Goal: Communication & Community: Share content

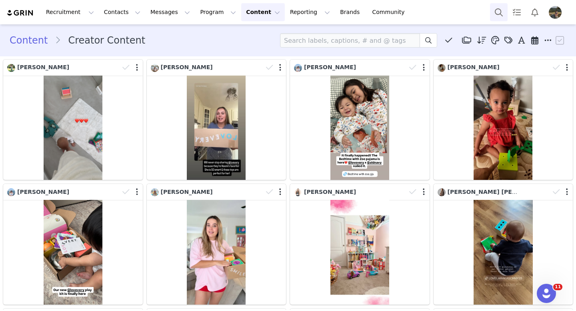
click at [502, 10] on button "Search" at bounding box center [499, 12] width 18 height 18
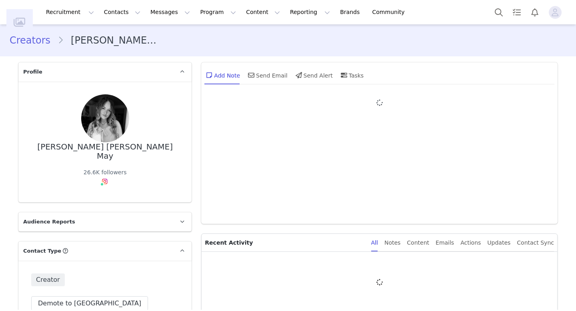
type input "+1 (United States)"
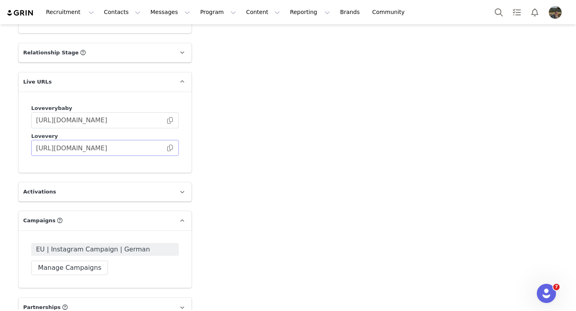
click at [170, 148] on span at bounding box center [170, 148] width 8 height 0
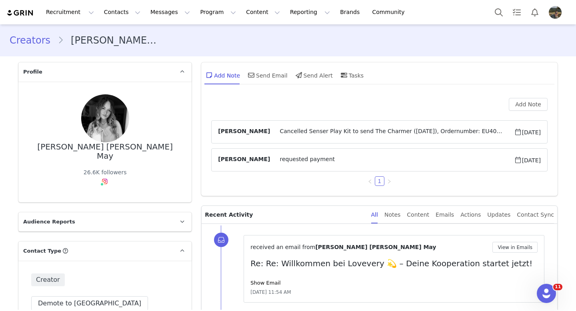
click at [194, 1] on div "Recruitment Recruitment Creator Search Curated Lists Landing Pages Web Extensio…" at bounding box center [288, 12] width 576 height 24
click at [203, 16] on button "Program Program" at bounding box center [218, 12] width 46 height 18
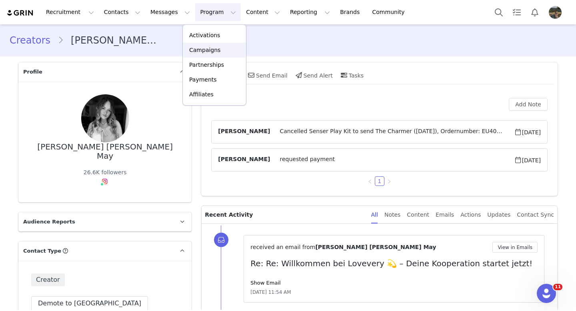
click at [221, 48] on div "Campaigns" at bounding box center [214, 50] width 54 height 8
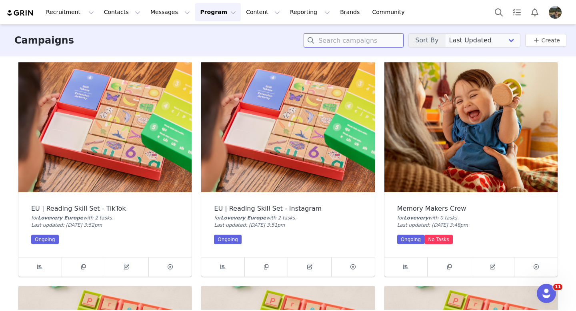
click at [371, 40] on input at bounding box center [353, 40] width 100 height 14
type input "f"
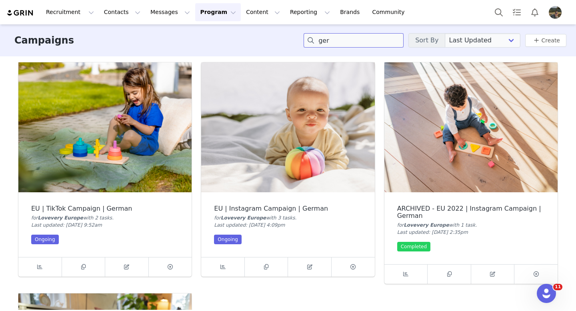
type input "ger"
click at [301, 140] on img at bounding box center [287, 127] width 173 height 130
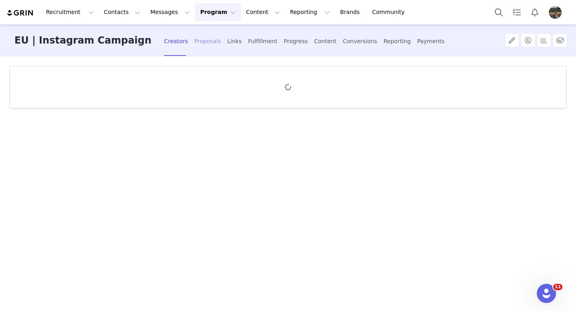
click at [210, 40] on div "Proposals" at bounding box center [207, 41] width 27 height 21
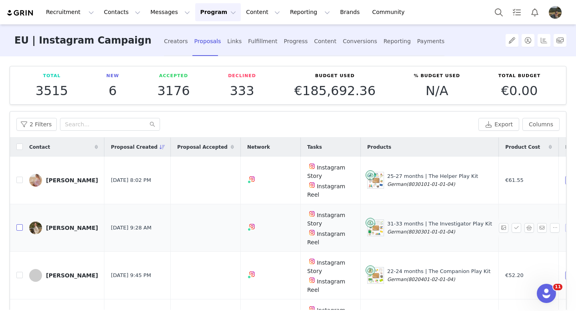
click at [19, 228] on input "checkbox" at bounding box center [19, 227] width 6 height 6
checkbox input "true"
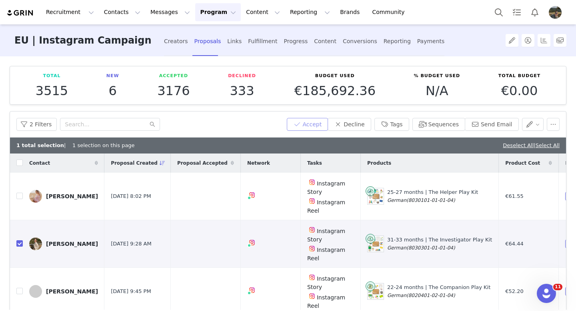
click at [318, 122] on button "Accept" at bounding box center [308, 124] width 42 height 13
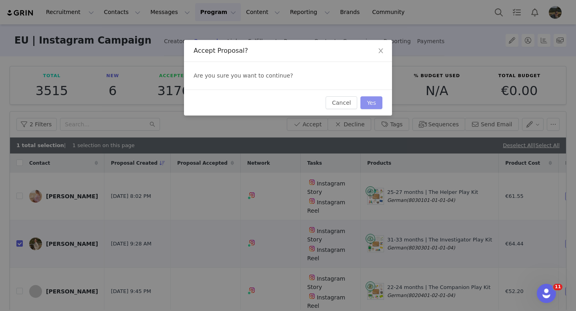
click at [377, 102] on button "Yes" at bounding box center [371, 102] width 22 height 13
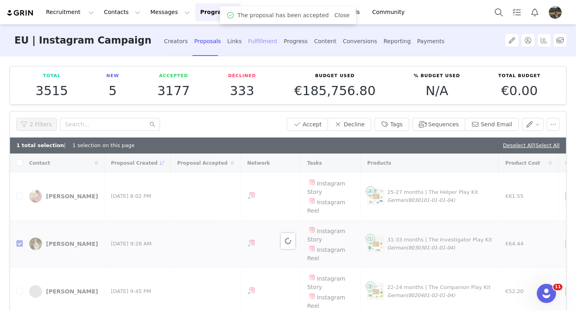
click at [261, 40] on div "Fulfillment" at bounding box center [262, 41] width 29 height 21
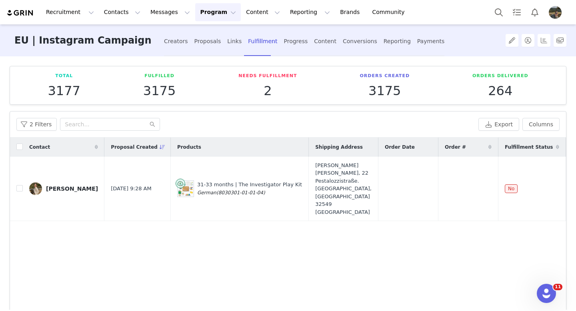
click at [325, 241] on div "Contact Proposal Created Products Shipping Address Order Date Order # Fulfillme…" at bounding box center [288, 232] width 556 height 191
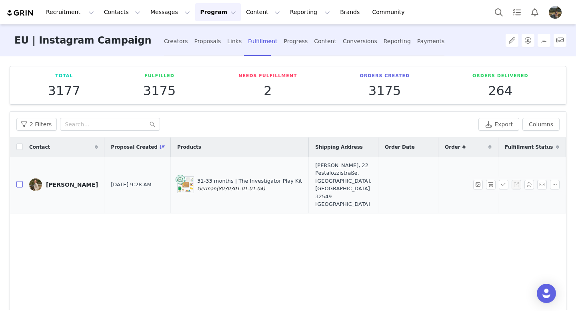
click at [18, 187] on input "checkbox" at bounding box center [19, 184] width 6 height 6
checkbox input "true"
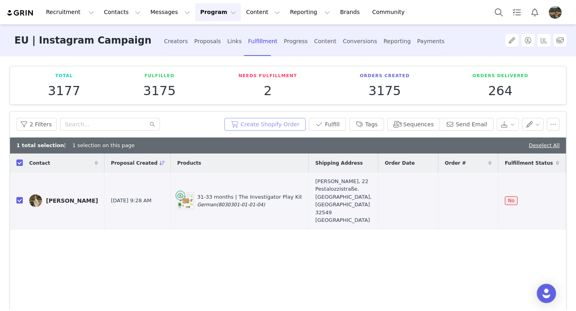
click at [294, 120] on button "Create Shopify Order" at bounding box center [264, 124] width 81 height 13
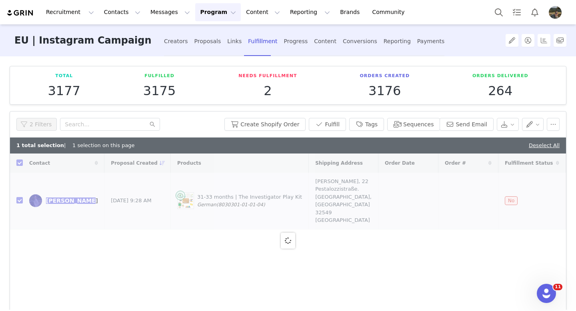
checkbox input "false"
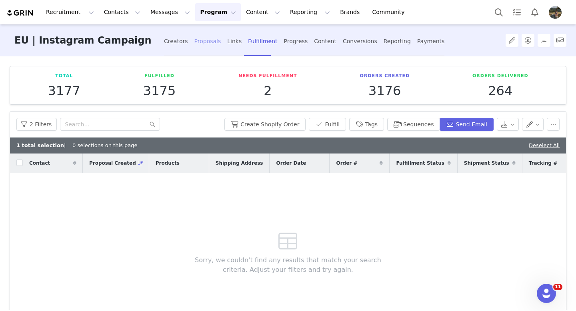
click at [209, 46] on div "Proposals" at bounding box center [207, 41] width 27 height 21
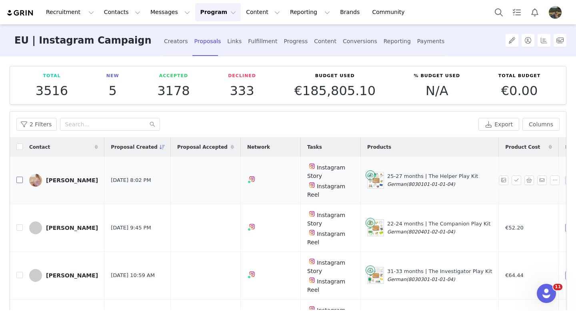
click at [21, 179] on input "checkbox" at bounding box center [19, 180] width 6 height 6
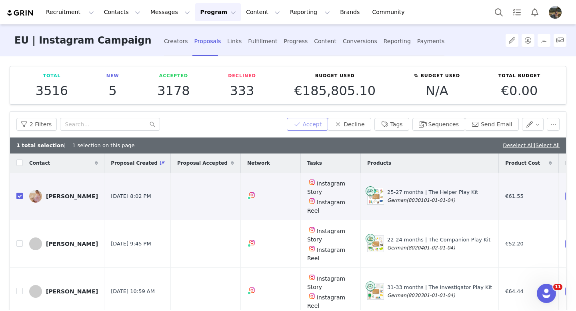
click at [323, 122] on button "Accept" at bounding box center [308, 124] width 42 height 13
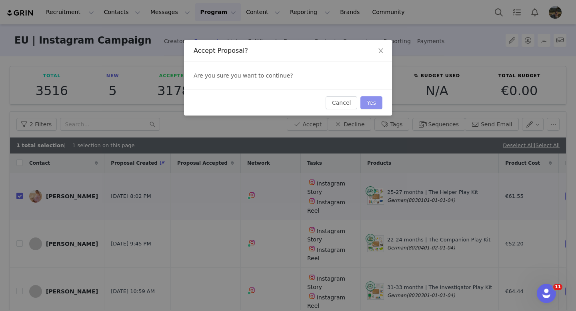
click at [377, 102] on button "Yes" at bounding box center [371, 102] width 22 height 13
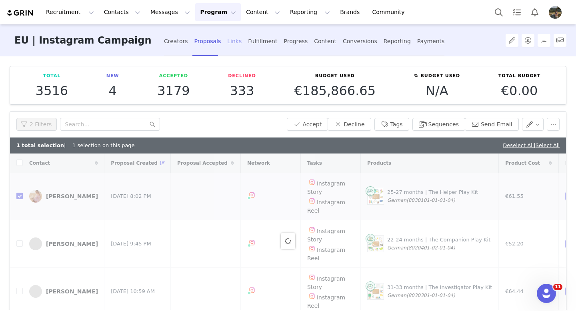
checkbox input "false"
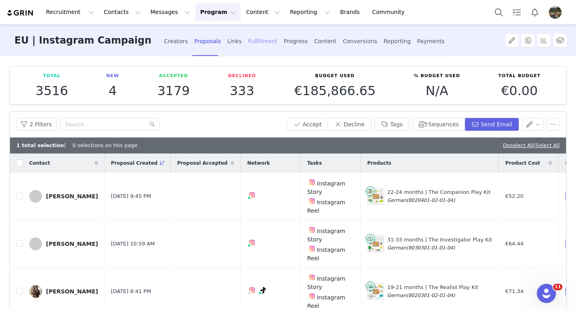
click at [257, 44] on div "Fulfillment" at bounding box center [262, 41] width 29 height 21
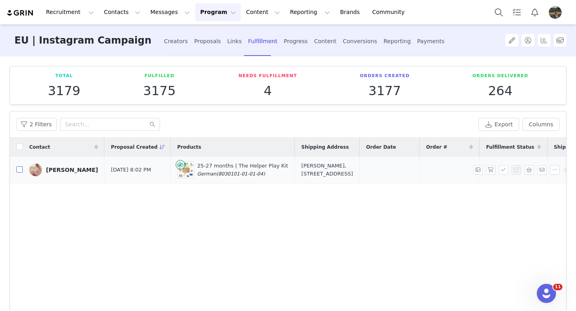
click at [19, 173] on input "checkbox" at bounding box center [19, 169] width 6 height 6
checkbox input "true"
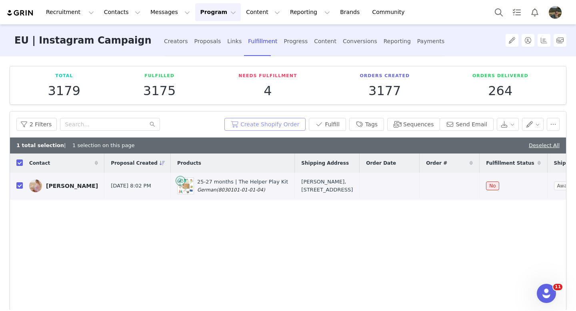
click at [267, 125] on button "Create Shopify Order" at bounding box center [264, 124] width 81 height 13
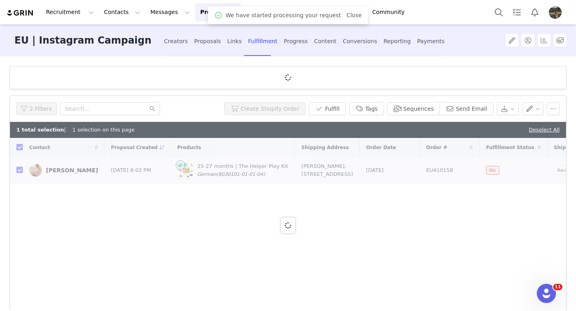
checkbox input "false"
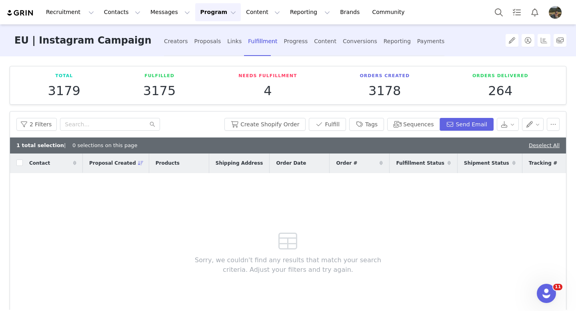
click at [212, 16] on button "Program Program" at bounding box center [218, 12] width 46 height 18
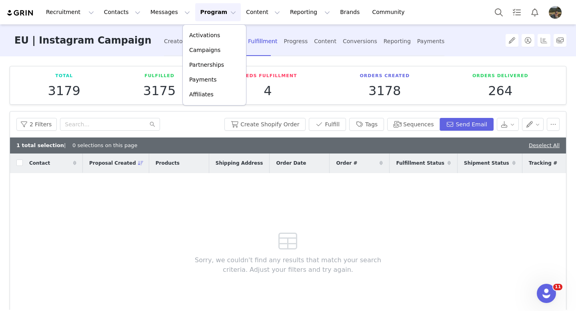
click at [183, 226] on div "Sorry, we couldn't find any results that match your search criteria. Adjust you…" at bounding box center [288, 250] width 230 height 155
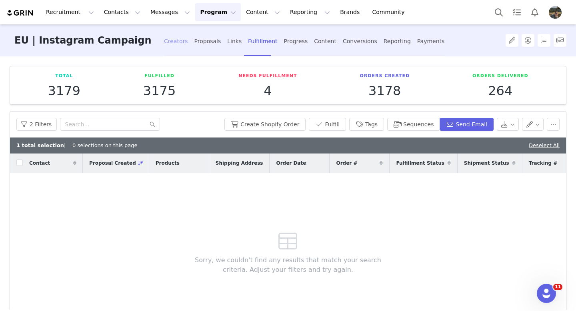
click at [176, 41] on div "Creators" at bounding box center [176, 41] width 24 height 21
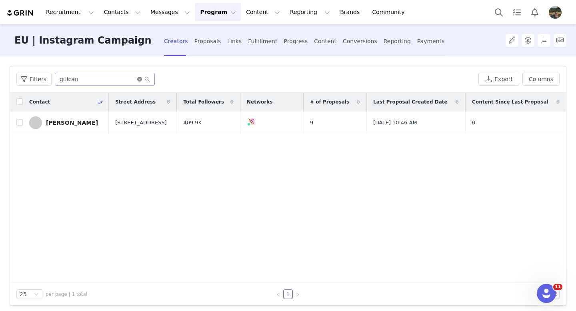
click at [138, 79] on icon "icon: close-circle" at bounding box center [139, 79] width 5 height 5
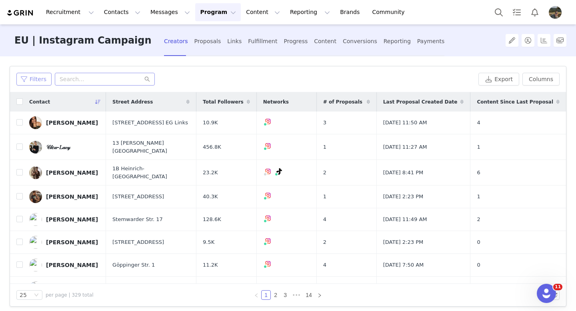
click at [32, 82] on button "Filters" at bounding box center [33, 79] width 35 height 13
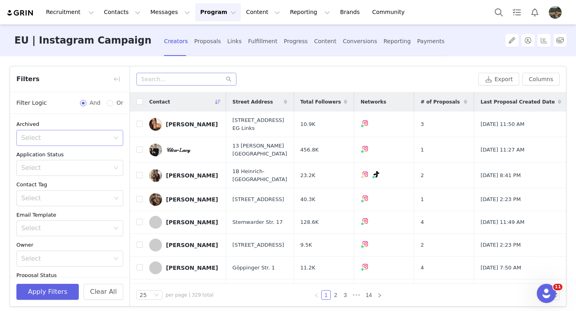
click at [63, 141] on div "Select" at bounding box center [65, 138] width 88 height 8
click at [46, 164] on li "No" at bounding box center [69, 168] width 107 height 13
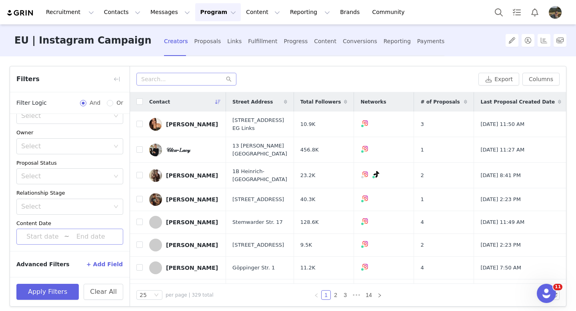
scroll to position [6, 0]
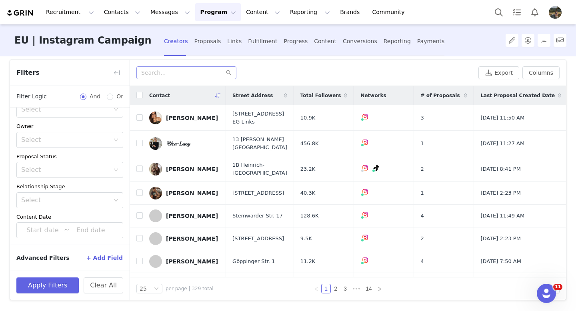
click at [108, 259] on button "+ Add Field" at bounding box center [104, 257] width 37 height 13
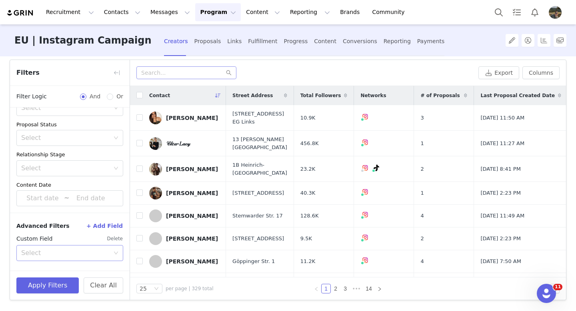
click at [60, 253] on div "Select" at bounding box center [65, 253] width 88 height 8
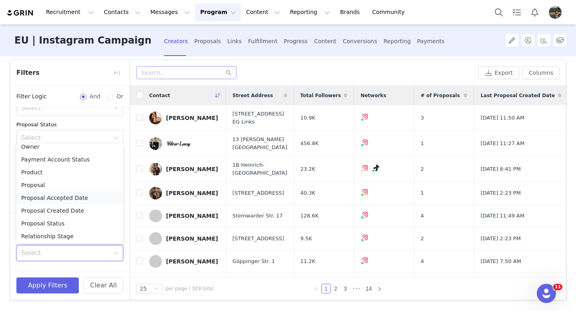
scroll to position [420, 0]
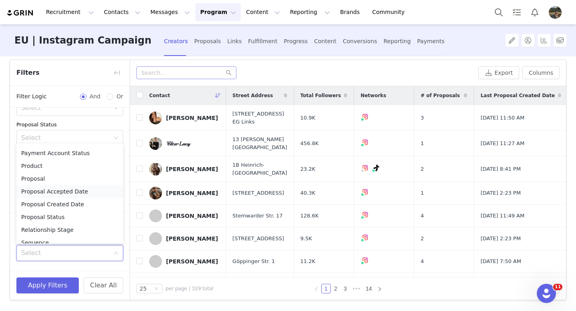
click at [69, 190] on li "Proposal Accepted Date" at bounding box center [69, 191] width 107 height 13
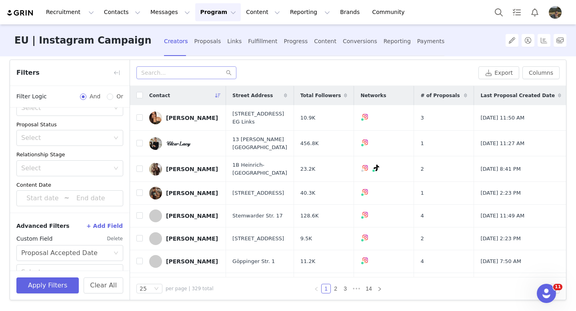
scroll to position [179, 0]
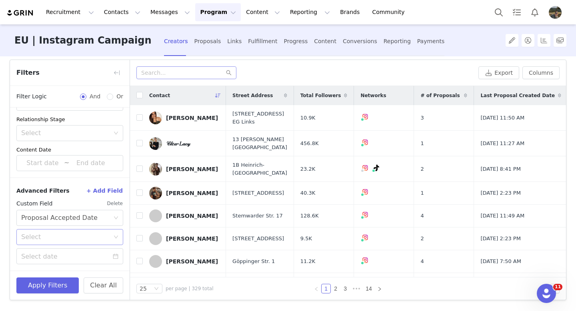
click at [54, 236] on div "Select" at bounding box center [65, 237] width 88 height 8
click at [61, 269] on li "Less or equal" at bounding box center [69, 267] width 107 height 13
click at [78, 239] on div "Select Less or equal" at bounding box center [67, 236] width 92 height 15
click at [78, 253] on li "Greater or equal" at bounding box center [69, 254] width 107 height 13
click at [62, 257] on input at bounding box center [69, 256] width 107 height 16
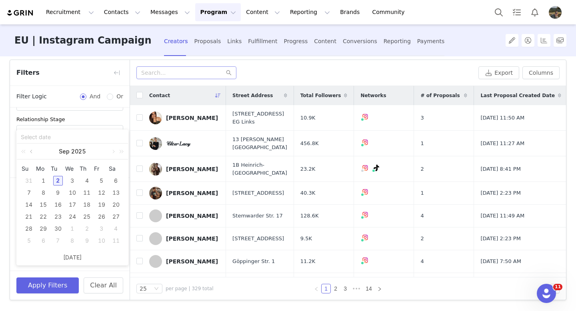
click at [31, 151] on link at bounding box center [31, 151] width 7 height 16
click at [101, 183] on div "1" at bounding box center [102, 181] width 10 height 10
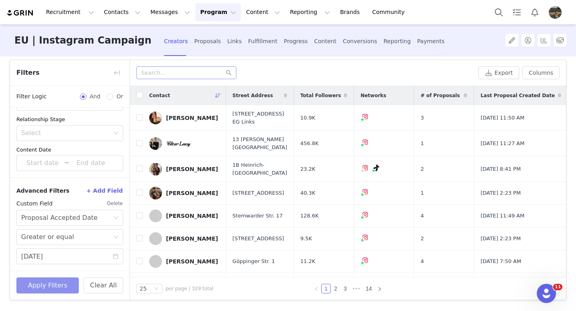
click at [47, 283] on button "Apply Filters" at bounding box center [47, 285] width 62 height 16
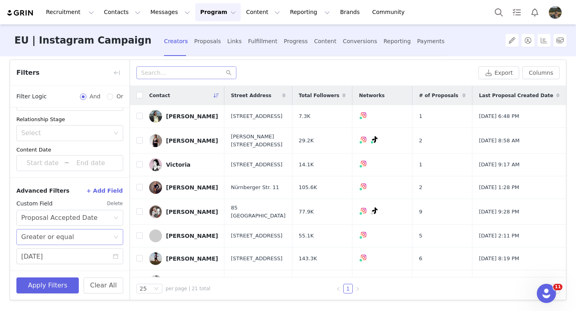
click at [114, 234] on div "Select Greater or equal" at bounding box center [69, 237] width 107 height 16
click at [34, 267] on li "Less or equal" at bounding box center [69, 267] width 107 height 13
click at [71, 256] on input "08/01/2025" at bounding box center [69, 256] width 107 height 16
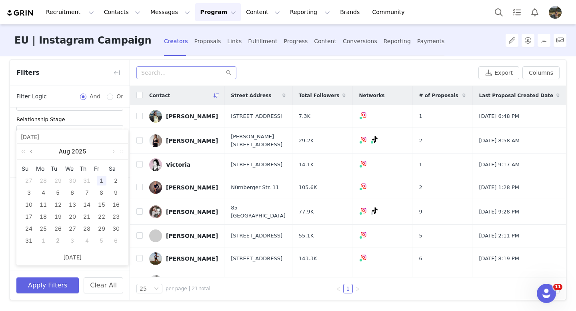
click at [28, 150] on link at bounding box center [31, 151] width 7 height 16
click at [86, 228] on div "31" at bounding box center [87, 229] width 10 height 10
type input "07/31/2025"
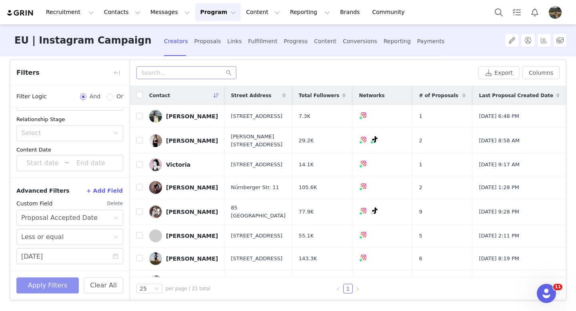
click at [48, 287] on button "Apply Filters" at bounding box center [47, 285] width 62 height 16
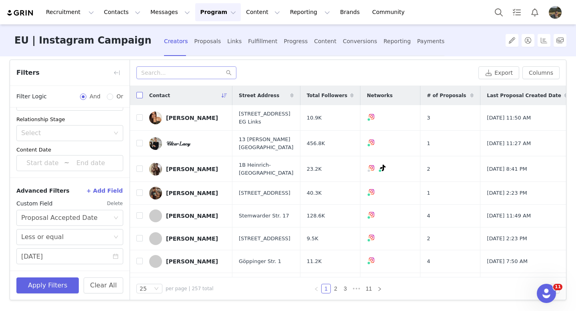
click at [139, 97] on input "checkbox" at bounding box center [139, 95] width 6 height 6
checkbox input "true"
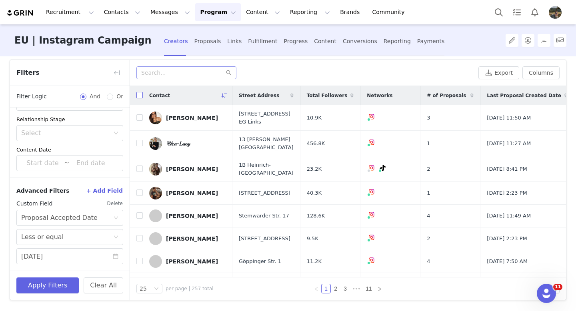
checkbox input "true"
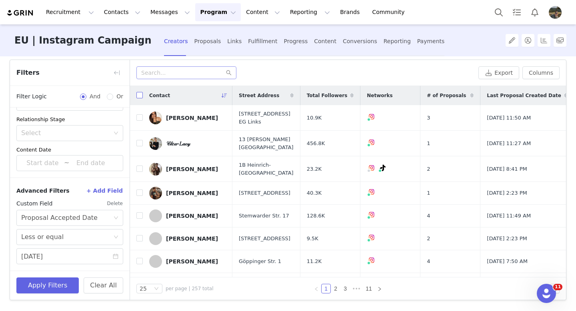
checkbox input "true"
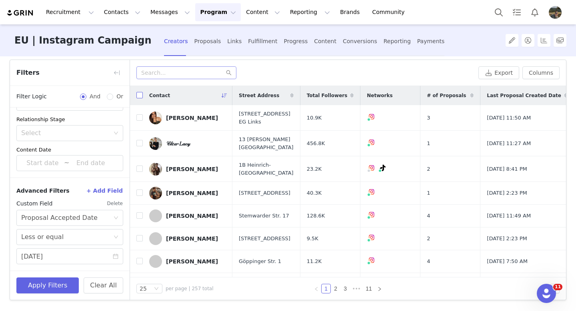
checkbox input "true"
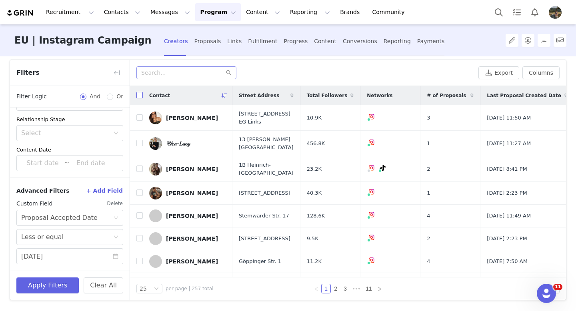
checkbox input "true"
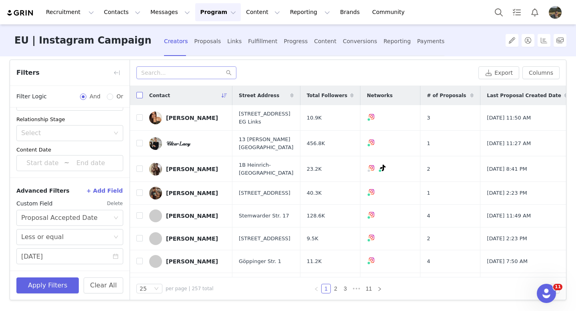
checkbox input "true"
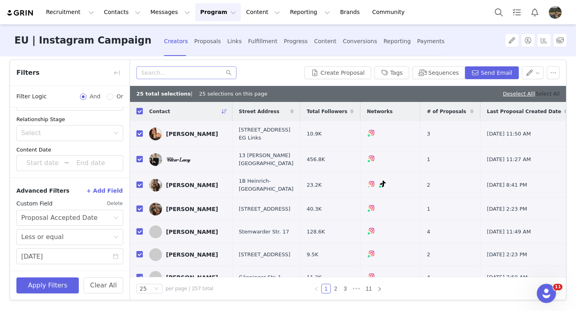
click at [548, 93] on link "Select All" at bounding box center [547, 94] width 24 height 6
click at [496, 73] on button "Send Email" at bounding box center [491, 72] width 54 height 13
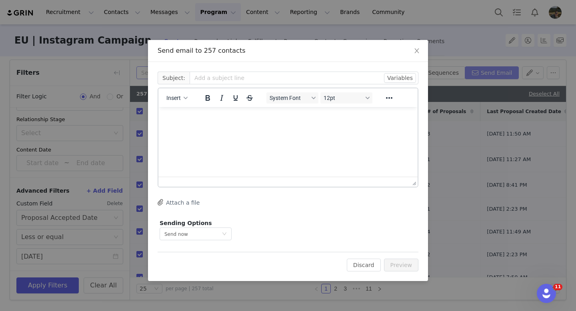
scroll to position [0, 0]
click at [216, 80] on input "text" at bounding box center [303, 78] width 229 height 13
click at [181, 94] on button "Insert" at bounding box center [177, 97] width 28 height 11
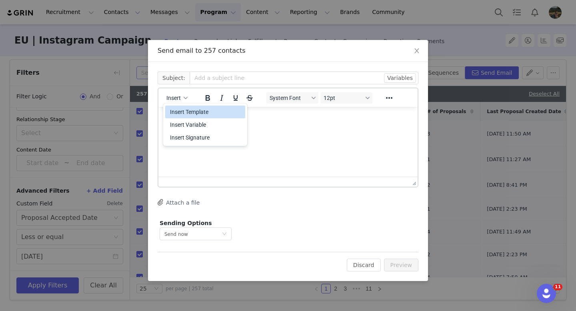
click at [204, 108] on div "Insert Template" at bounding box center [206, 112] width 72 height 10
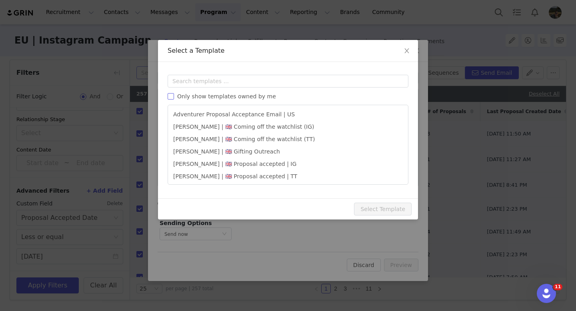
click at [174, 98] on span "Only show templates owned by me" at bounding box center [226, 96] width 105 height 6
click at [174, 98] on input "Only show templates owned by me" at bounding box center [170, 96] width 6 height 6
checkbox input "true"
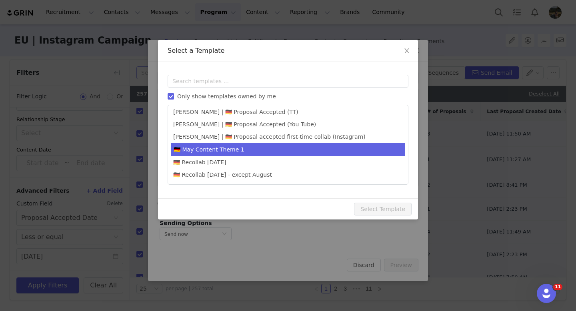
scroll to position [126, 0]
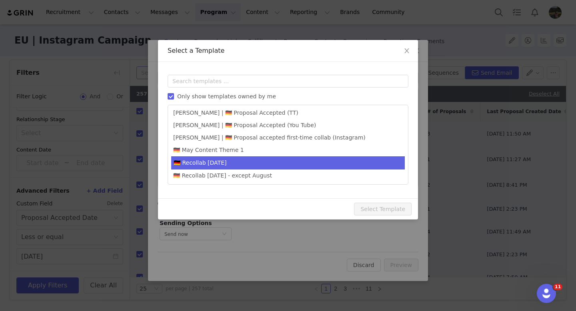
click at [254, 165] on li "🇩🇪 Recollab Sep 2025" at bounding box center [287, 162] width 233 height 13
type input "Ein Lovevery Liebesbrief 💕 - September 2025"
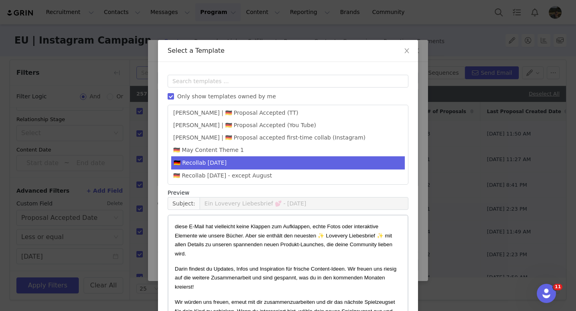
scroll to position [44, 0]
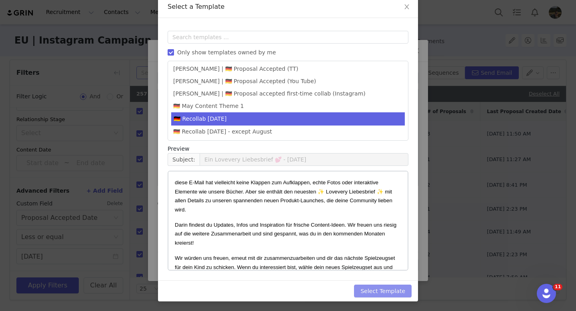
click at [382, 289] on button "Select Template" at bounding box center [383, 291] width 58 height 13
type input "Ein Lovevery Liebesbrief 💕 - September 2025"
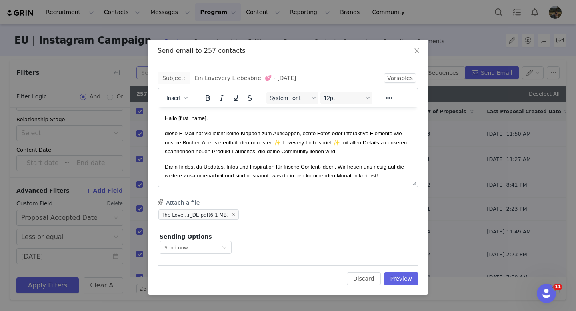
scroll to position [0, 0]
click at [190, 118] on span "Hallo [first_name]," at bounding box center [186, 118] width 43 height 6
click at [402, 277] on button "Preview" at bounding box center [401, 278] width 35 height 13
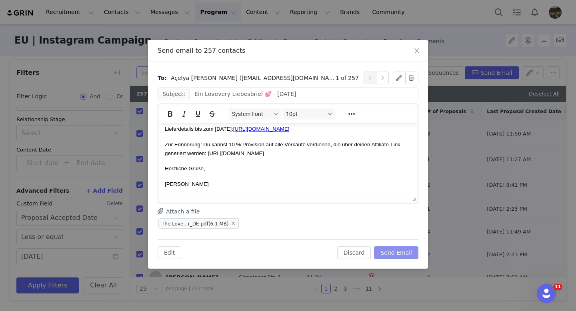
scroll to position [101, 0]
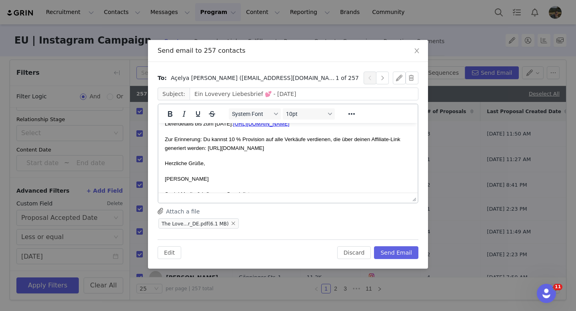
click at [280, 153] on p "Zur Erinnerung: Du kannst 10 % Provision auf alle Verkäufe verdienen, die über …" at bounding box center [288, 144] width 246 height 18
click at [268, 151] on span "Zur Erinnerung: Du kannst 10 % Provision auf alle Verkäufe verdienen, die über …" at bounding box center [282, 143] width 235 height 15
drag, startPoint x: 279, startPoint y: 157, endPoint x: 210, endPoint y: 157, distance: 68.7
click at [210, 151] on span "Zur Erinnerung: Du kannst 10 % Provision auf alle Verkäufe verdienen, die über …" at bounding box center [282, 143] width 235 height 15
click at [349, 167] on body "Hallo Açelya, diese E-Mail hat vielleicht keine Klappen zum Aufklappen, echte …" at bounding box center [288, 154] width 246 height 253
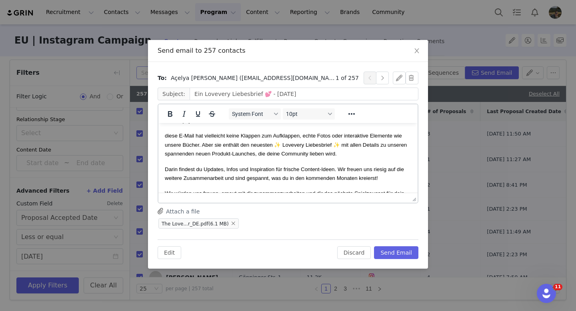
scroll to position [0, 0]
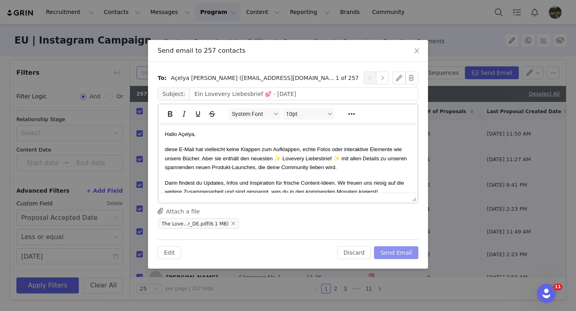
click at [394, 252] on button "Send Email" at bounding box center [396, 252] width 44 height 13
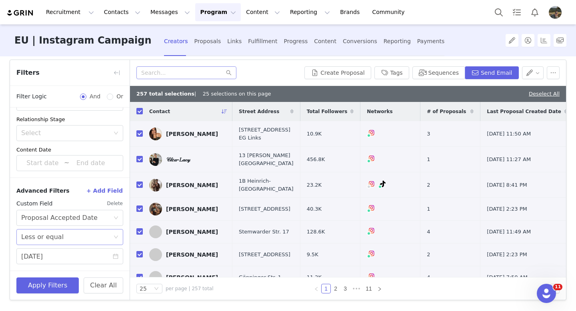
click at [108, 239] on div "Select Less or equal" at bounding box center [67, 236] width 92 height 15
click at [74, 255] on li "Greater or equal" at bounding box center [69, 254] width 107 height 13
click at [115, 257] on icon "icon: close-circle" at bounding box center [116, 256] width 6 height 6
click at [84, 257] on input at bounding box center [69, 256] width 107 height 16
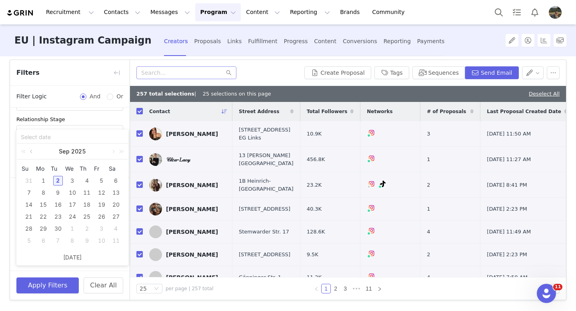
click at [33, 153] on link at bounding box center [31, 151] width 7 height 16
click at [101, 180] on div "1" at bounding box center [102, 181] width 10 height 10
type input "08/01/2025"
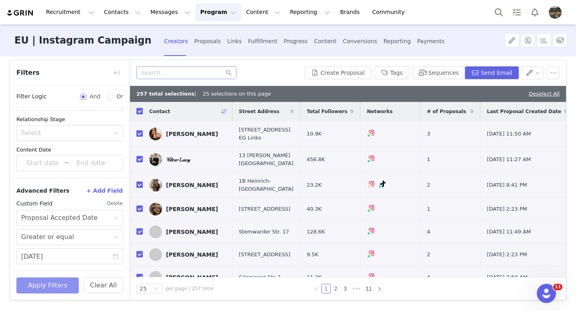
click at [52, 287] on button "Apply Filters" at bounding box center [47, 285] width 62 height 16
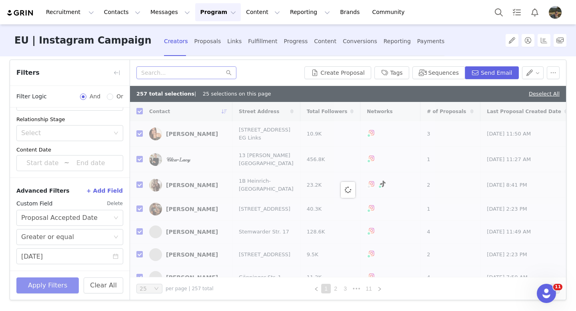
checkbox input "false"
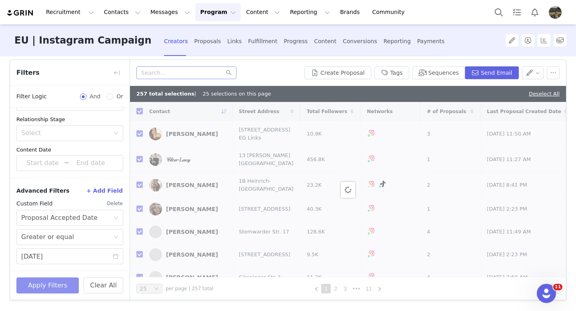
checkbox input "false"
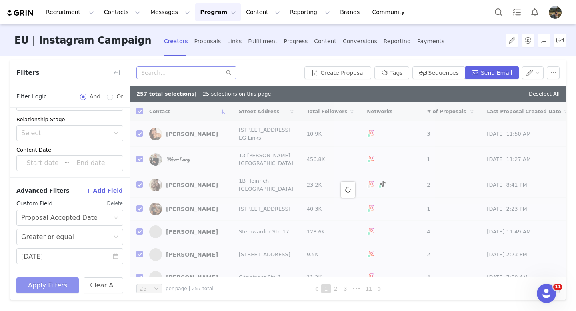
checkbox input "false"
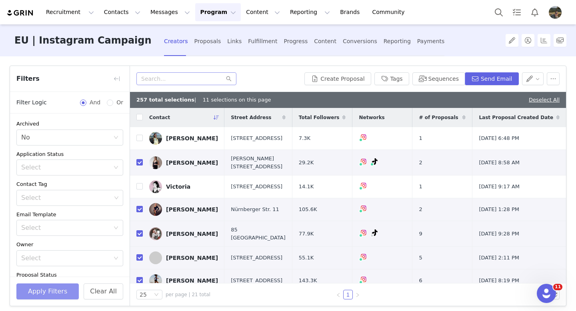
scroll to position [179, 0]
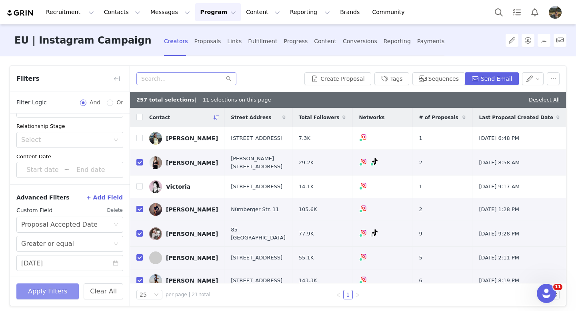
click at [59, 289] on button "Apply Filters" at bounding box center [47, 291] width 62 height 16
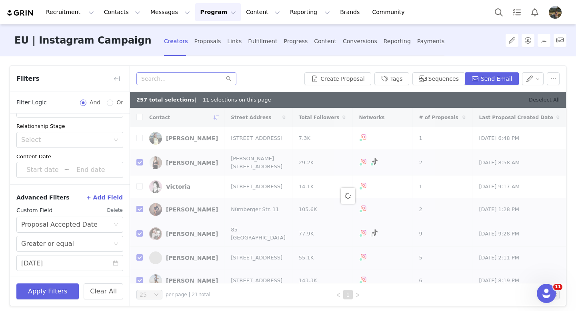
click at [547, 100] on link "Deselect All" at bounding box center [543, 100] width 31 height 6
checkbox input "false"
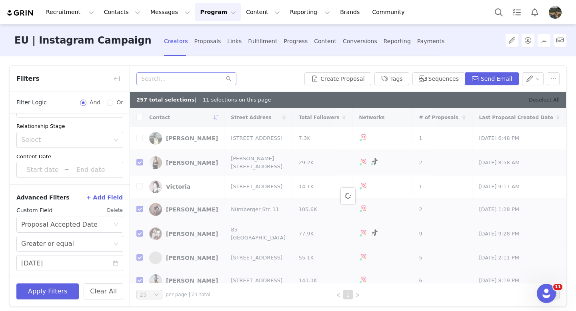
checkbox input "false"
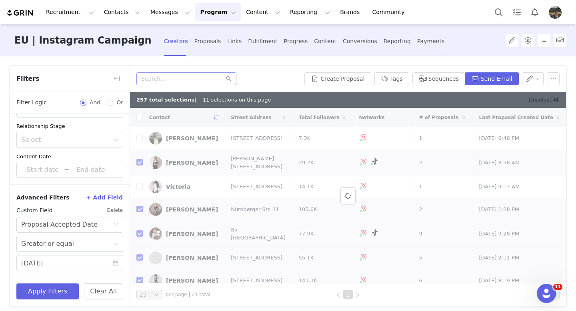
checkbox input "false"
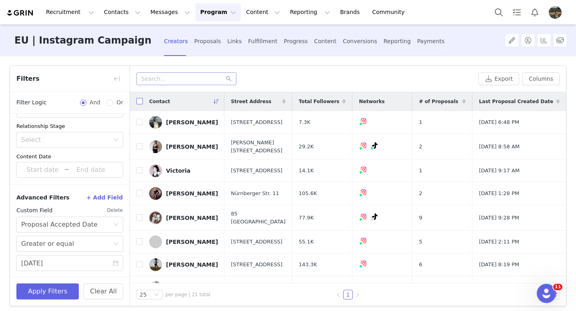
click at [141, 104] on input "checkbox" at bounding box center [139, 101] width 6 height 6
checkbox input "true"
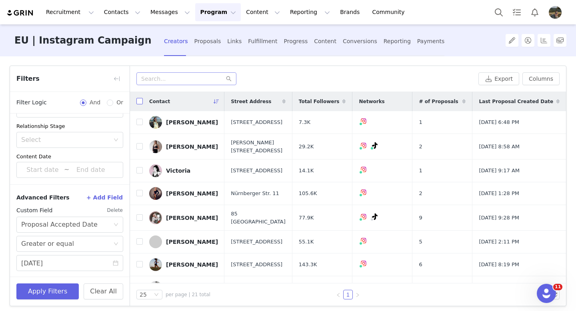
checkbox input "true"
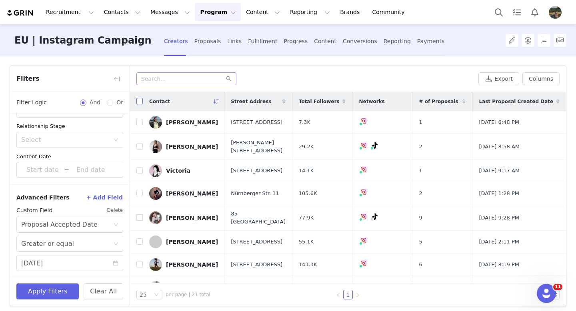
checkbox input "true"
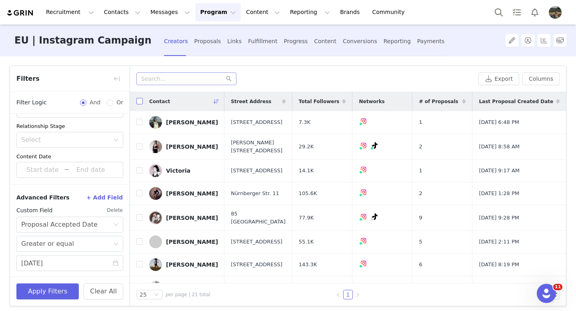
checkbox input "true"
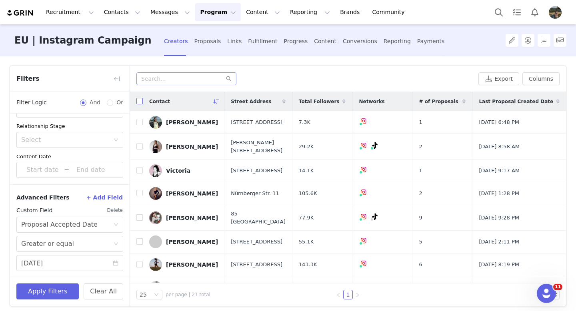
checkbox input "true"
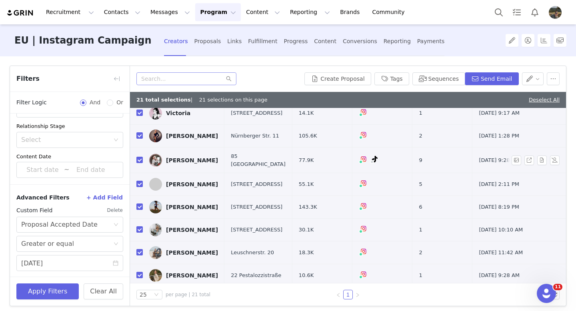
scroll to position [0, 0]
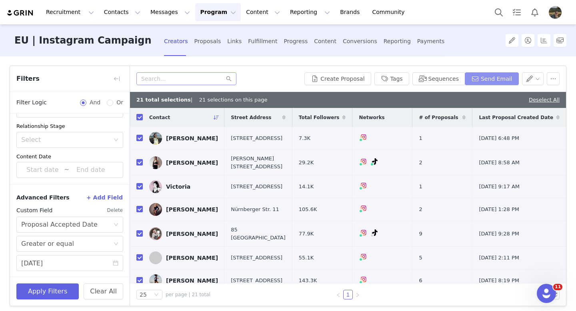
click at [504, 76] on button "Send Email" at bounding box center [491, 78] width 54 height 13
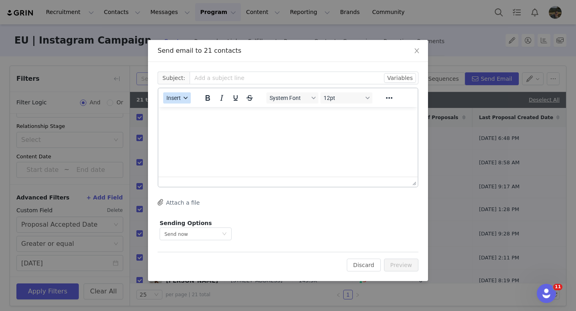
click at [185, 98] on icon "button" at bounding box center [185, 98] width 4 height 2
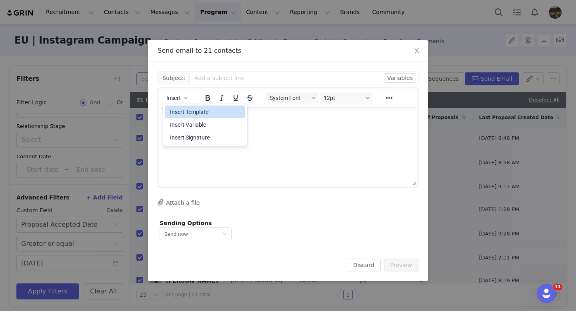
click at [199, 116] on div "Insert Template" at bounding box center [206, 112] width 72 height 10
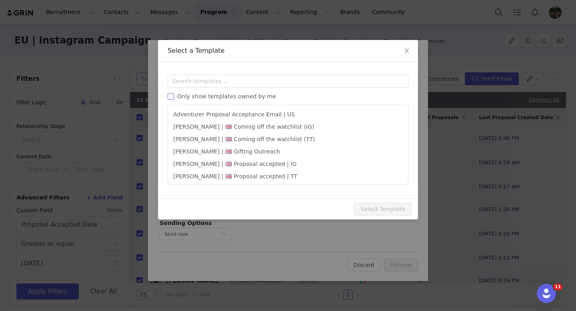
click at [172, 97] on input "Only show templates owned by me" at bounding box center [170, 96] width 6 height 6
checkbox input "true"
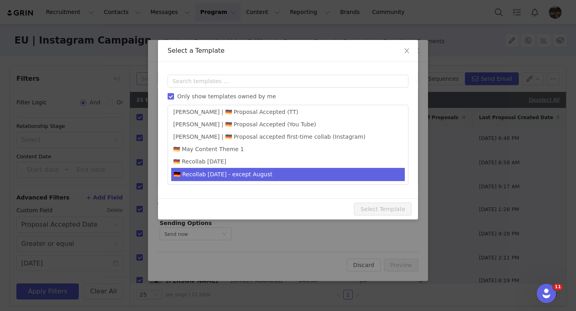
click at [228, 176] on li "🇩🇪 Recollab Sep 2025 - except August" at bounding box center [287, 174] width 233 height 13
type input "Ein Lovevery Liebesbrief 💕 - September 2025"
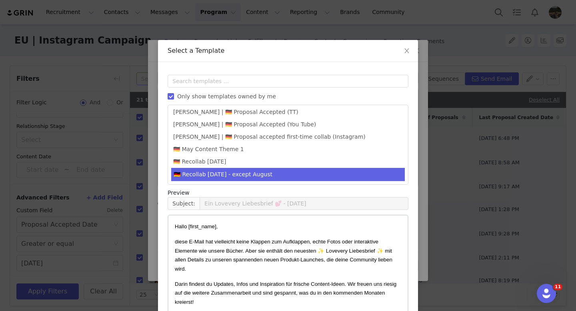
scroll to position [44, 0]
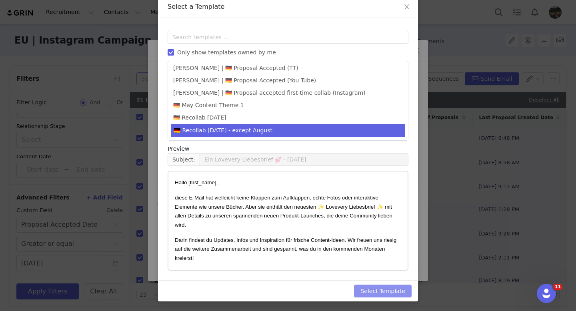
click at [380, 285] on button "Select Template" at bounding box center [383, 291] width 58 height 13
type input "Ein Lovevery Liebesbrief 💕 - September 2025"
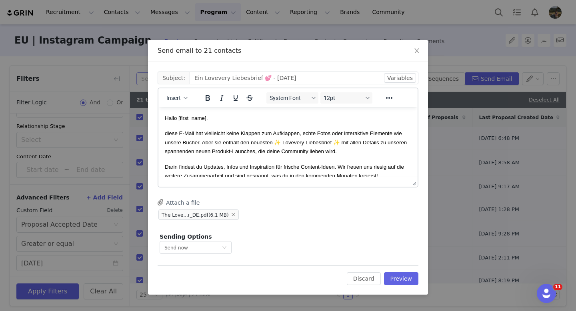
click at [184, 120] on span "Hallo [first_name]," at bounding box center [186, 118] width 43 height 6
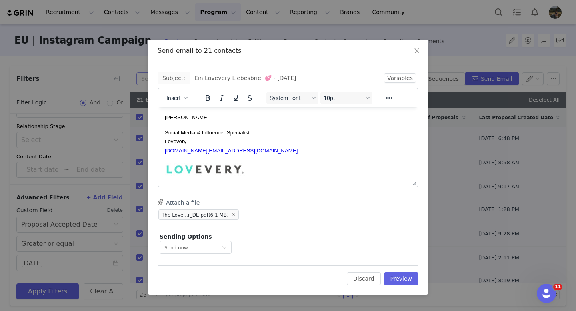
scroll to position [163, 0]
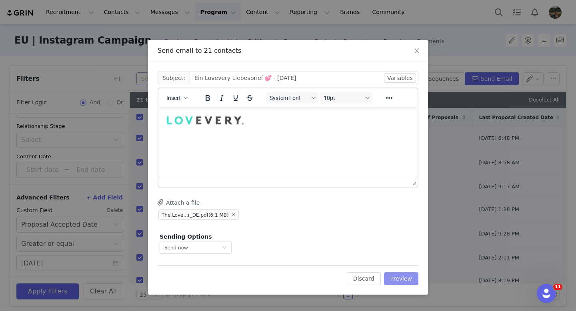
click at [404, 280] on button "Preview" at bounding box center [401, 278] width 35 height 13
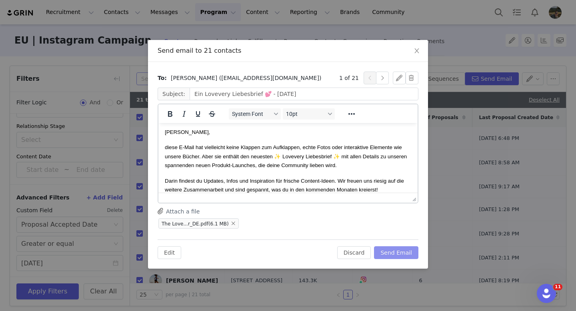
scroll to position [0, 0]
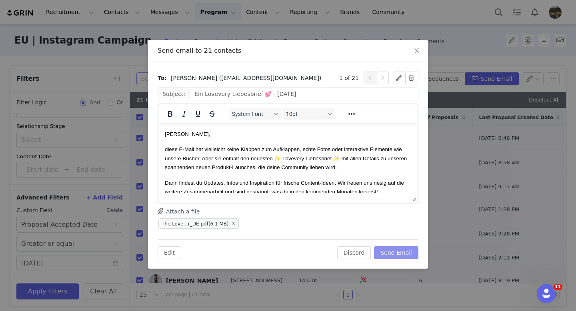
click at [406, 251] on button "Send Email" at bounding box center [396, 252] width 44 height 13
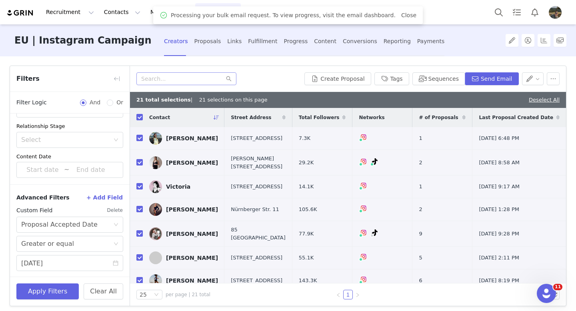
click at [478, 15] on div "Recruitment Recruitment Creator Search Curated Lists Landing Pages Web Extensio…" at bounding box center [288, 12] width 576 height 24
click at [405, 10] on div "Processing your bulk email request. To view progress, visit the email dashboard…" at bounding box center [287, 15] width 269 height 18
click at [403, 12] on link "Close" at bounding box center [408, 15] width 15 height 6
click at [211, 11] on button "Program Program" at bounding box center [218, 12] width 46 height 18
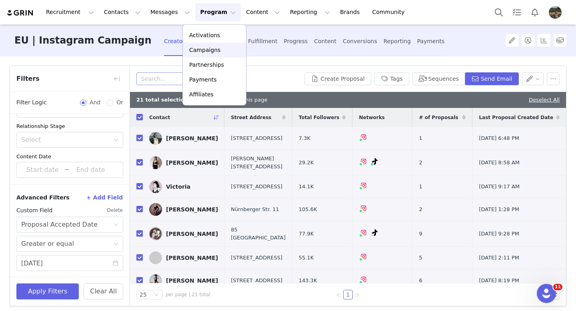
click at [215, 47] on p "Campaigns" at bounding box center [204, 50] width 31 height 8
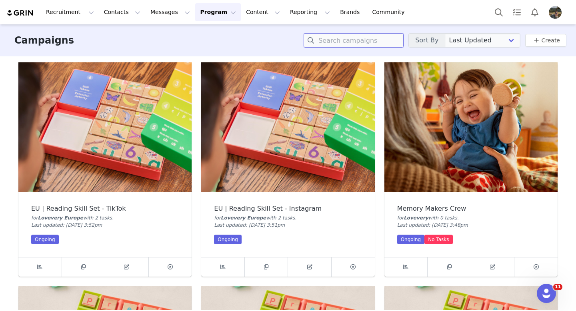
click at [357, 36] on input at bounding box center [353, 40] width 100 height 14
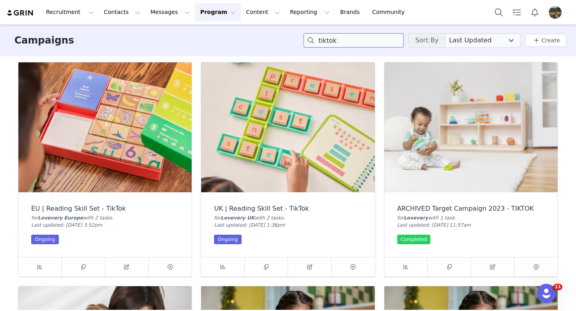
click at [357, 42] on input "tiktok" at bounding box center [353, 40] width 100 height 14
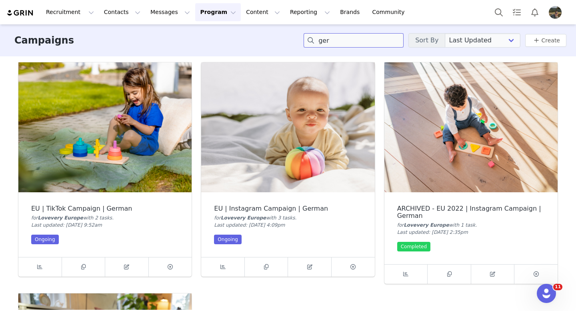
type input "germ"
click at [120, 106] on img at bounding box center [104, 127] width 173 height 130
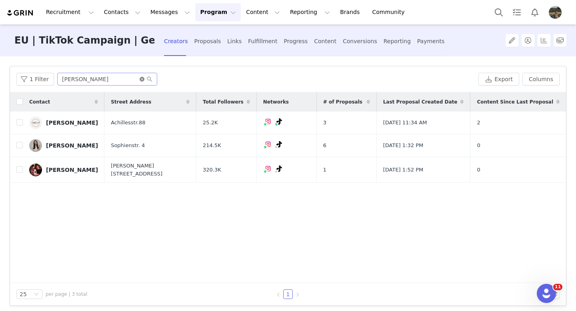
click at [141, 77] on icon "icon: close-circle" at bounding box center [141, 79] width 5 height 5
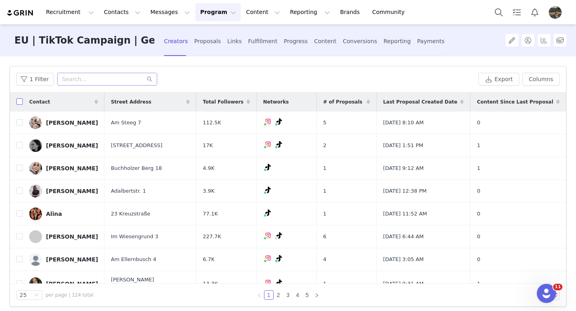
click at [20, 105] on input "checkbox" at bounding box center [19, 101] width 6 height 6
checkbox input "true"
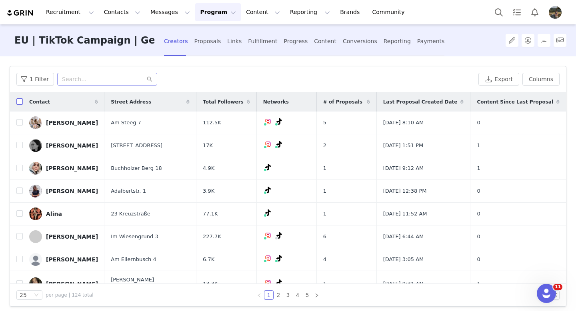
checkbox input "true"
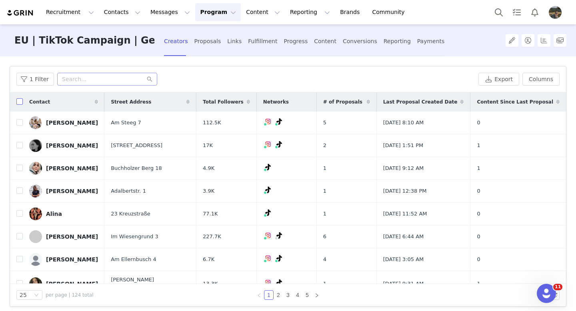
checkbox input "true"
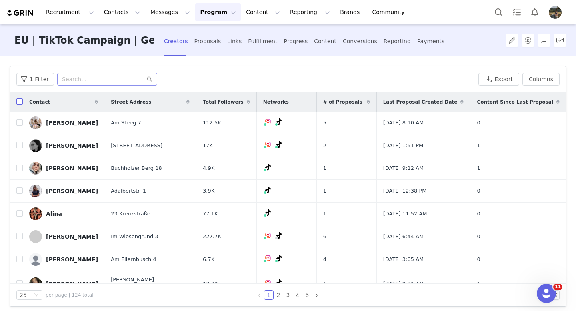
checkbox input "true"
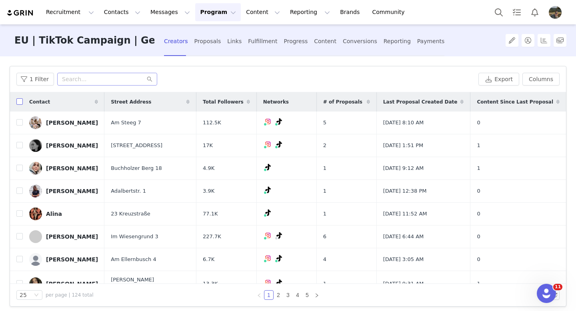
checkbox input "true"
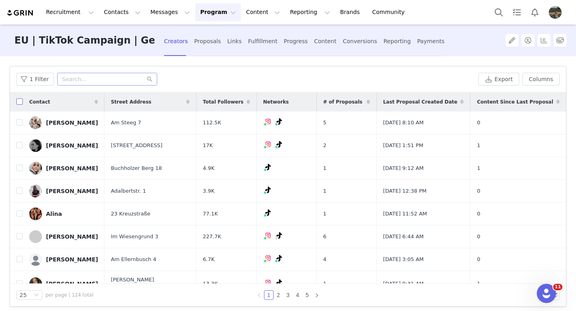
checkbox input "true"
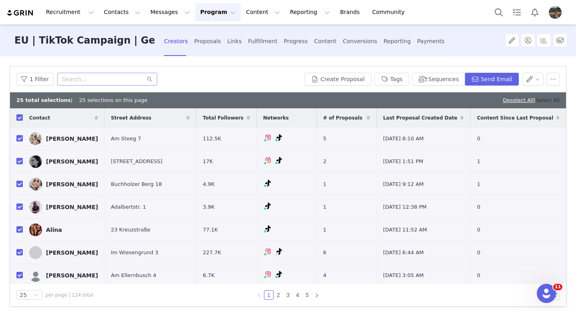
click at [544, 101] on link "Select All" at bounding box center [547, 100] width 24 height 6
click at [491, 79] on button "Send Email" at bounding box center [491, 79] width 54 height 13
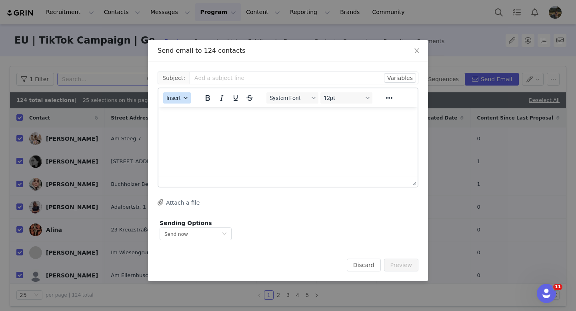
click at [181, 99] on span "Insert" at bounding box center [173, 98] width 14 height 6
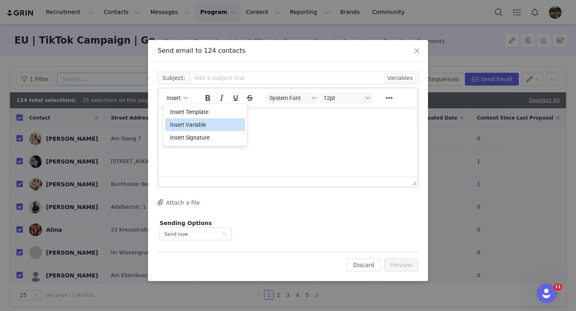
click at [194, 124] on div "Insert Variable" at bounding box center [206, 125] width 72 height 10
select select
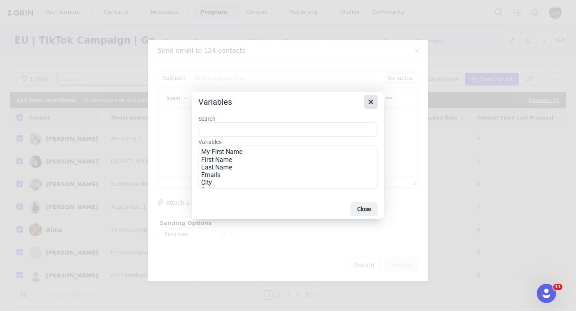
click at [373, 100] on icon "Close" at bounding box center [371, 102] width 10 height 10
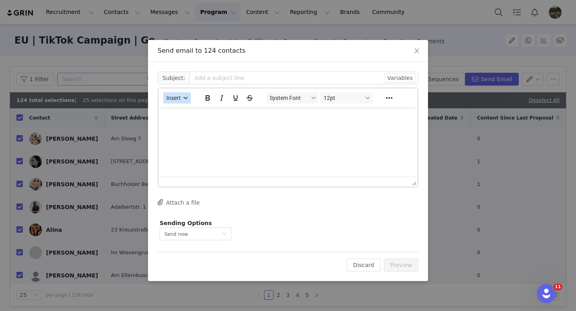
click at [179, 99] on span "Insert" at bounding box center [173, 98] width 14 height 6
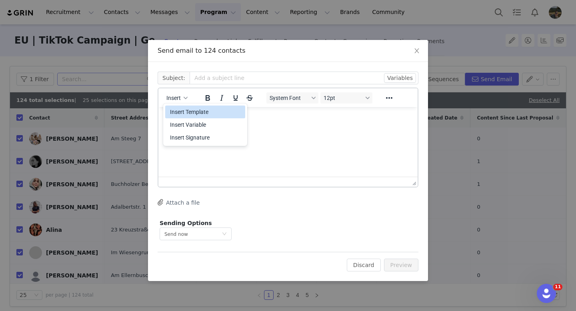
click at [192, 113] on div "Insert Template" at bounding box center [206, 112] width 72 height 10
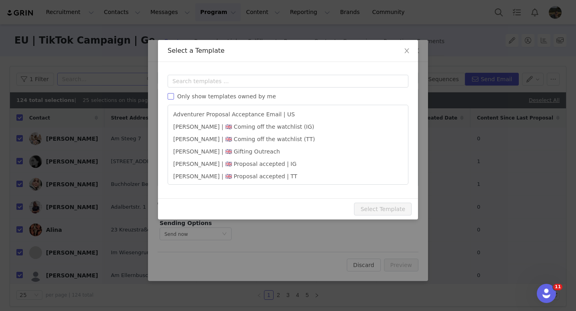
click at [179, 100] on span "Only show templates owned by me" at bounding box center [226, 96] width 105 height 6
click at [174, 100] on input "Only show templates owned by me" at bounding box center [170, 96] width 6 height 6
checkbox input "true"
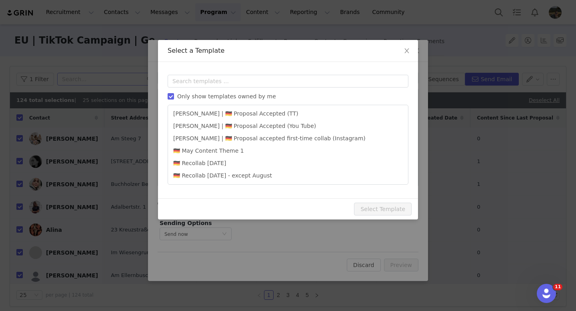
scroll to position [126, 0]
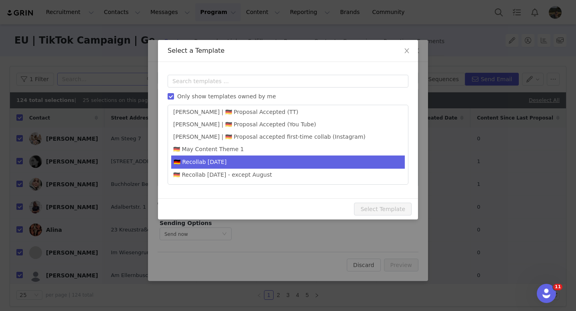
click at [255, 162] on li "🇩🇪 Recollab Sep 2025" at bounding box center [287, 161] width 233 height 13
type input "Ein Lovevery Liebesbrief 💕 - September 2025"
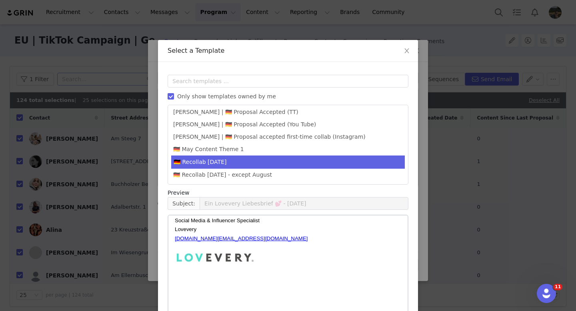
scroll to position [44, 0]
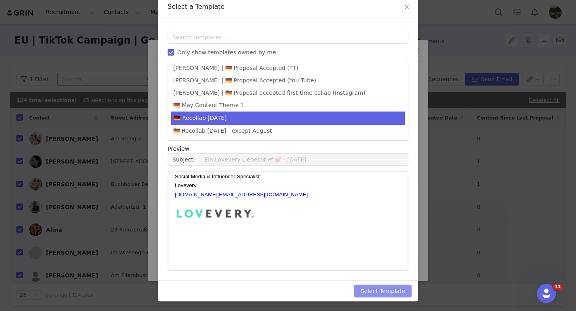
click at [382, 289] on button "Select Template" at bounding box center [383, 291] width 58 height 13
type input "Ein Lovevery Liebesbrief 💕 - September 2025"
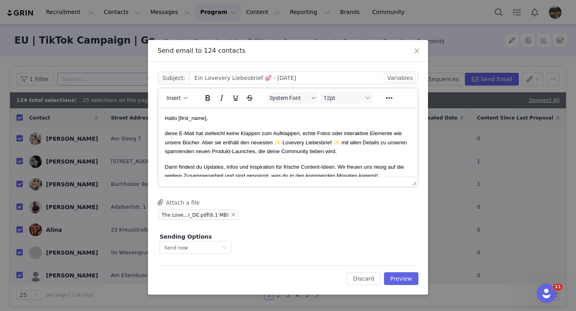
scroll to position [0, 0]
click at [199, 121] on span "Hallo [first_name]," at bounding box center [186, 118] width 43 height 6
click at [406, 273] on button "Preview" at bounding box center [401, 278] width 35 height 13
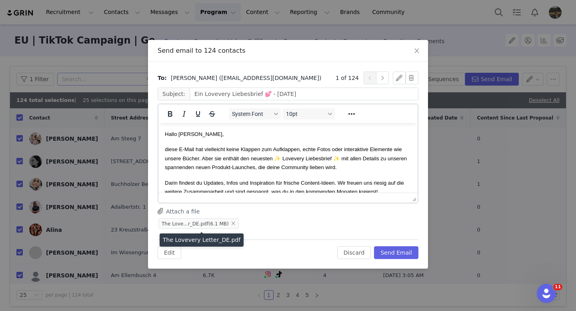
click at [200, 227] on span "The Love...r_DE.pdf (6.1 MB)" at bounding box center [198, 223] width 80 height 10
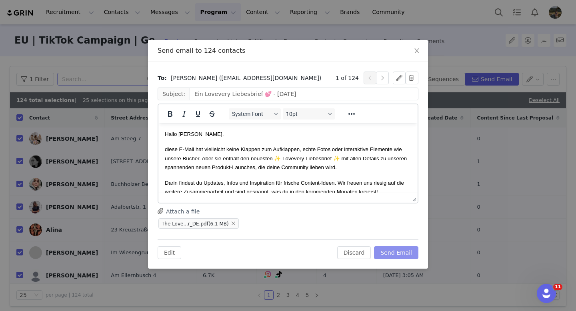
click at [405, 252] on button "Send Email" at bounding box center [396, 252] width 44 height 13
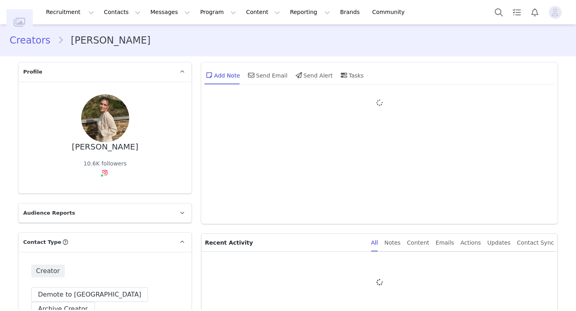
type input "+1 ([GEOGRAPHIC_DATA])"
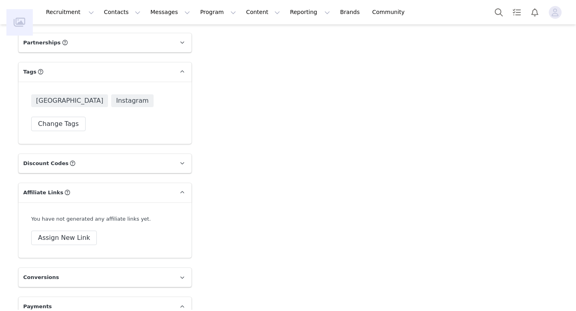
scroll to position [1501, 0]
click at [78, 232] on button "Assign New Link" at bounding box center [64, 239] width 66 height 14
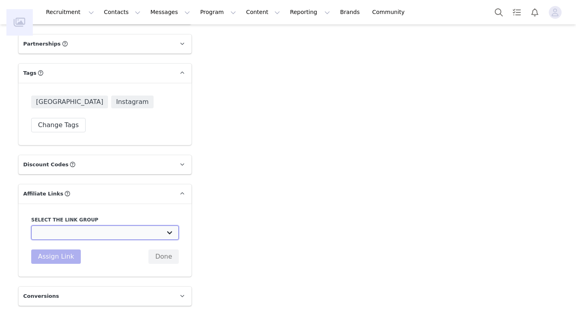
click at [78, 225] on select "Affiliate Link - Macro/Mega Discount Code Test: [URL][DOMAIN_NAME] US Affiliate…" at bounding box center [104, 232] width 147 height 14
select select "27805"
click at [31, 225] on select "Affiliate Link - Macro/Mega Discount Code Test: [URL][DOMAIN_NAME] US Affiliate…" at bounding box center [104, 232] width 147 height 14
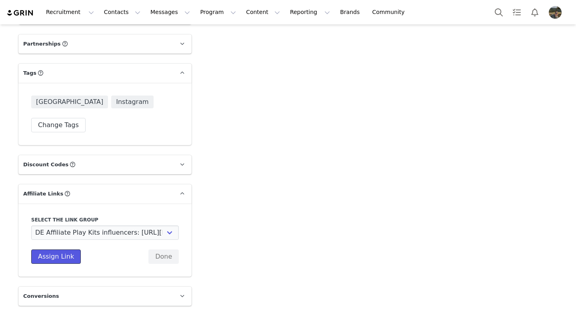
click at [66, 249] on button "Assign Link" at bounding box center [56, 256] width 50 height 14
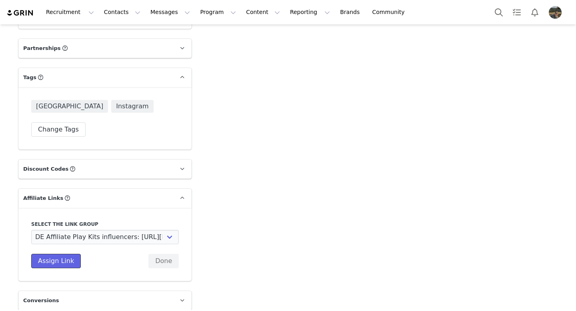
scroll to position [1497, 0]
click at [51, 253] on button "Assign Link" at bounding box center [56, 260] width 50 height 14
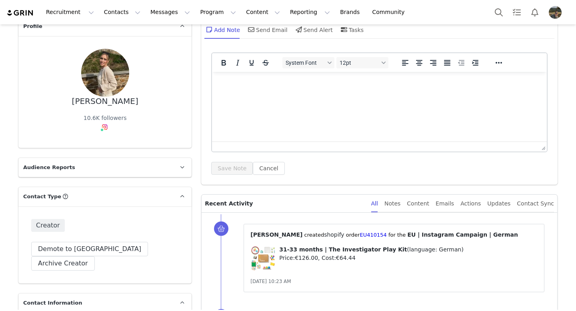
scroll to position [29, 0]
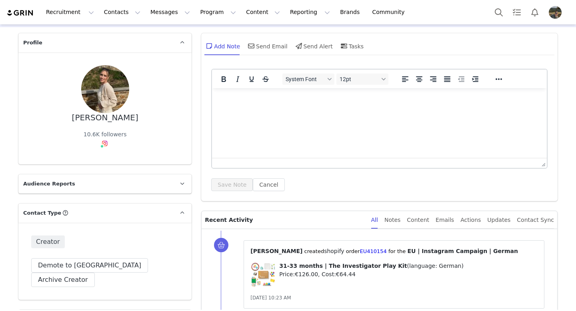
click at [301, 110] on html at bounding box center [379, 99] width 335 height 22
click at [268, 52] on div "Send Email" at bounding box center [266, 45] width 41 height 19
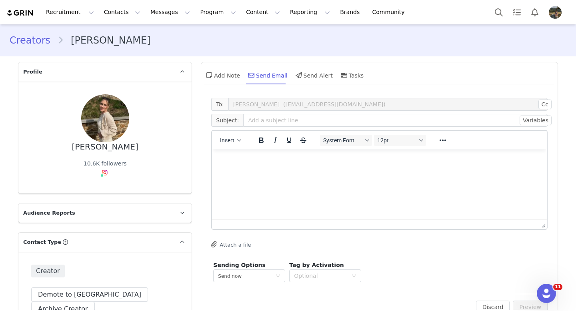
scroll to position [0, 0]
click at [232, 141] on span "Insert" at bounding box center [227, 140] width 14 height 6
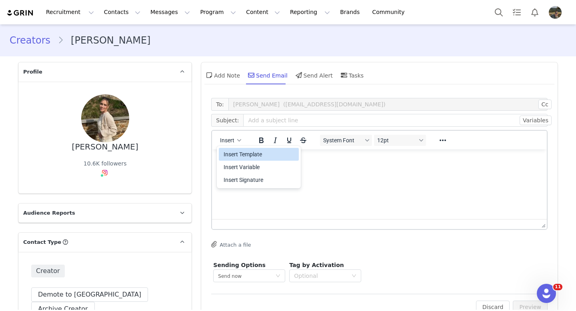
click at [237, 154] on div "Insert Template" at bounding box center [259, 154] width 72 height 10
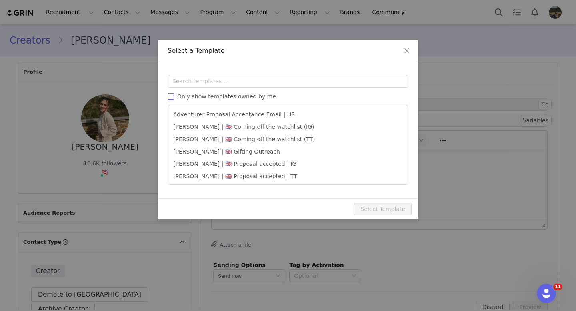
click at [173, 94] on input "Only show templates owned by me" at bounding box center [170, 96] width 6 height 6
checkbox input "true"
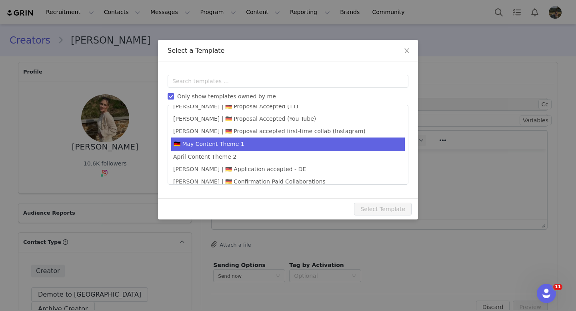
scroll to position [258, 0]
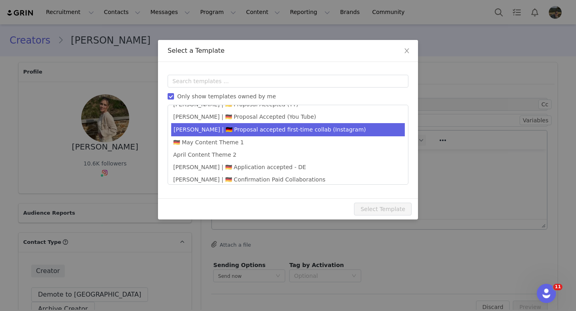
click at [270, 126] on li "Chiara | 🇩🇪 Proposal accepted first-time collab (Instagram)" at bounding box center [287, 129] width 233 height 13
type input "Du bist dabei! Willkommen zu unserem Kooperationsprogramm 🩷"
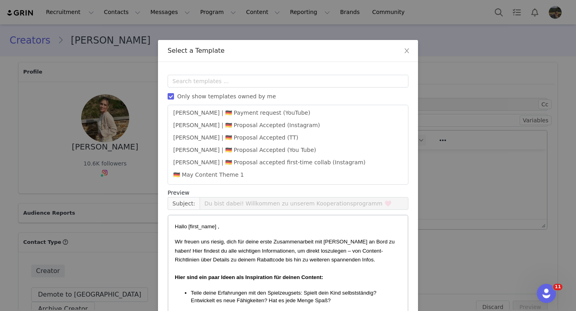
scroll to position [44, 0]
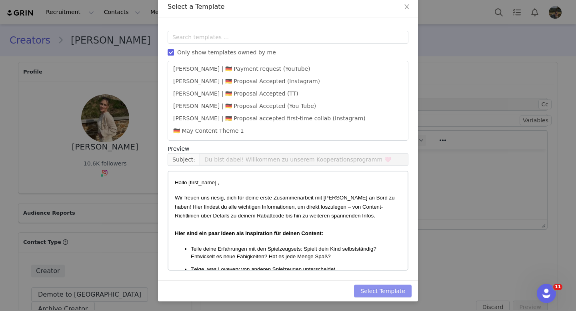
click at [378, 294] on button "Select Template" at bounding box center [383, 291] width 58 height 13
type input "Du bist dabei! Willkommen zu unserem Kooperationsprogramm 🩷"
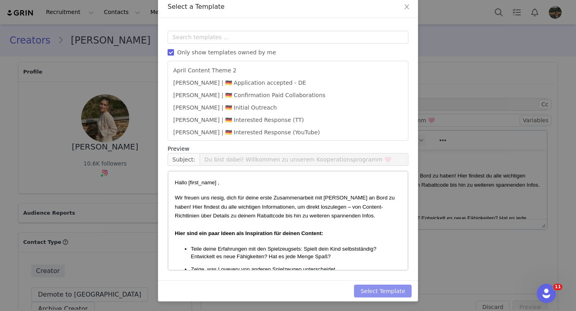
scroll to position [0, 0]
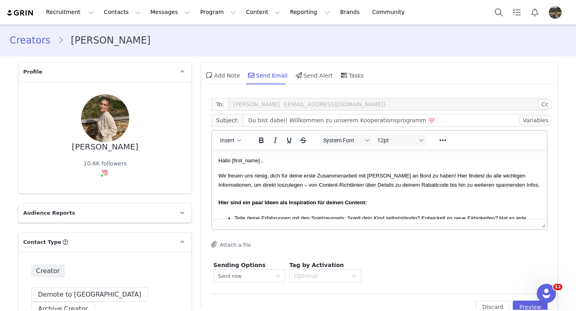
click at [242, 162] on span "Hallo [first_name] ," at bounding box center [240, 160] width 44 height 6
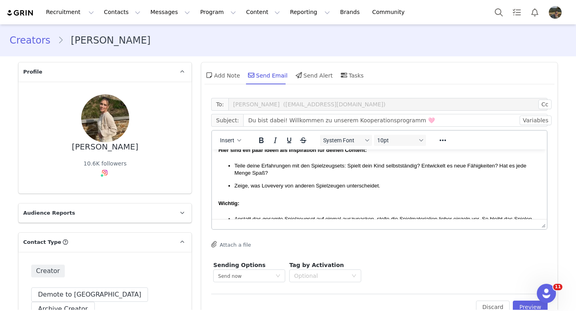
scroll to position [53, 0]
drag, startPoint x: 399, startPoint y: 196, endPoint x: 261, endPoint y: 183, distance: 139.4
click at [261, 183] on ul "Teile deine Erfahrungen mit den Spielzeugsets: Spielt dein Kind selbstständig? …" at bounding box center [379, 176] width 322 height 28
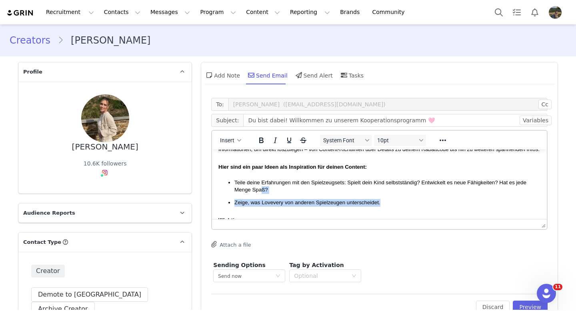
scroll to position [36, 0]
click at [297, 203] on ul "Teile deine Erfahrungen mit den Spielzeugsets: Spielt dein Kind selbstständig? …" at bounding box center [379, 193] width 322 height 28
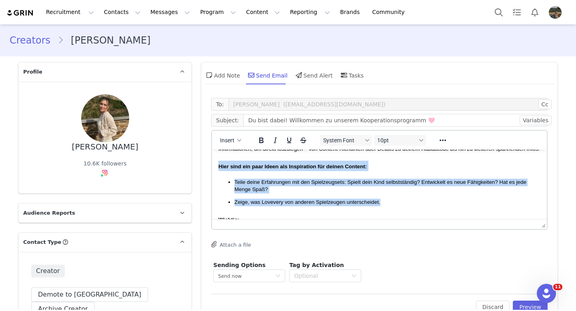
drag, startPoint x: 396, startPoint y: 215, endPoint x: 211, endPoint y: 176, distance: 188.6
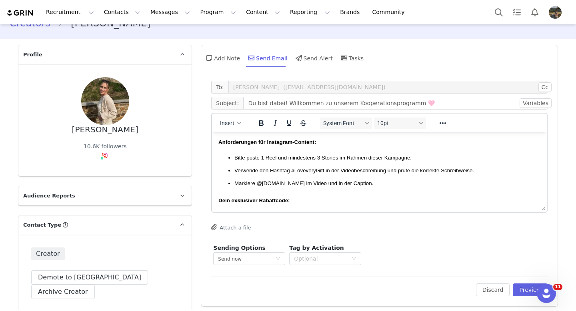
scroll to position [139, 0]
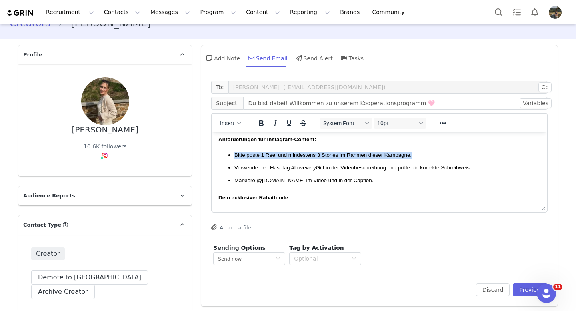
drag, startPoint x: 394, startPoint y: 164, endPoint x: 233, endPoint y: 163, distance: 160.7
click at [233, 163] on ul "Bitte poste 1 Reel und mindestens 3 Stories im Rahmen dieser Kampagne. Verwende…" at bounding box center [379, 167] width 322 height 33
click at [272, 158] on span "Bitte poste 1 Reel und mindestens 3 Stories im Rahmen dieser Kampagne." at bounding box center [322, 155] width 177 height 6
click at [390, 169] on ul "Bitte poste 1 Reel und mindestens 3 Stories im Rahmen dieser Kampagne. Verwende…" at bounding box center [379, 167] width 322 height 33
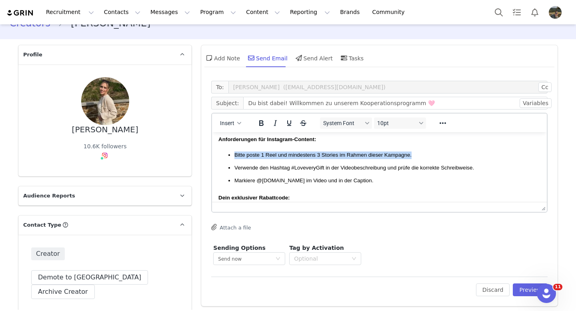
drag, startPoint x: 430, startPoint y: 163, endPoint x: 231, endPoint y: 161, distance: 199.5
click at [234, 159] on li "Bitte poste 1 Reel und mindestens 3 Stories im Rahmen dieser Kampagne." at bounding box center [387, 155] width 306 height 8
click at [406, 158] on span "Bitte poste 1 Reel und mindestens 3 Stories im Rahmen dieser Kampagne." at bounding box center [322, 155] width 177 height 6
drag, startPoint x: 437, startPoint y: 165, endPoint x: 233, endPoint y: 167, distance: 204.2
click at [233, 167] on ul "Bitte poste 1 Reel und mindestens 3 Stories im Rahmen dieser Kampagne. Verwende…" at bounding box center [379, 167] width 322 height 33
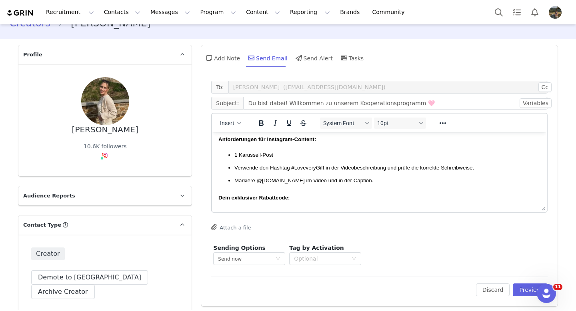
click at [250, 170] on ul "1 Karussell-Post ﻿ Verwende den Hashtag #LoveveryGift in der Videobeschreibung …" at bounding box center [379, 167] width 322 height 33
click at [250, 168] on ul "1 Karussell-Post ﻿ Verwende den Hashtag #LoveveryGift in der Videobeschreibung …" at bounding box center [379, 167] width 322 height 33
click at [283, 159] on p "1 Karussell-Post ﻿" at bounding box center [387, 155] width 306 height 8
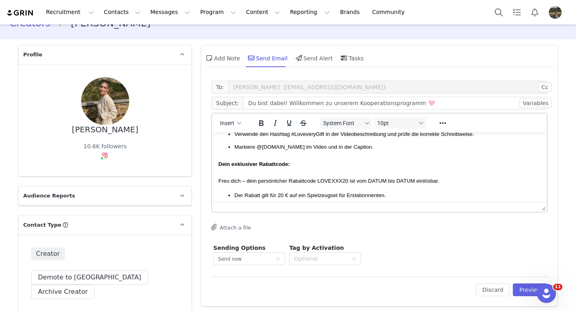
scroll to position [187, 0]
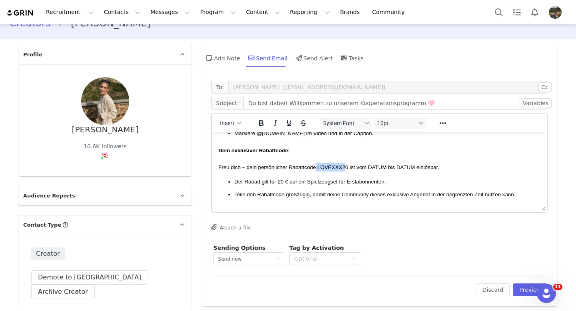
drag, startPoint x: 350, startPoint y: 175, endPoint x: 320, endPoint y: 176, distance: 30.0
click at [320, 170] on span "Freu dich – dein persönlicher Rabattcode LOVEXXX20 ist vom DATUM bis DATUM einl…" at bounding box center [328, 167] width 221 height 6
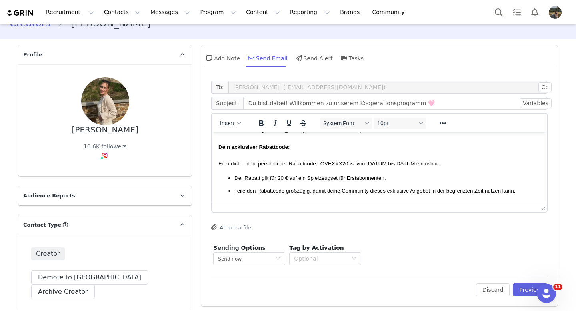
click at [338, 167] on span "Freu dich – dein persönlicher Rabattcode LOVEXXX20 ist vom DATUM bis DATUM einl…" at bounding box center [328, 164] width 221 height 6
drag, startPoint x: 344, startPoint y: 172, endPoint x: 335, endPoint y: 171, distance: 9.2
click at [335, 167] on span "Freu dich – dein persönlicher Rabattcode LOVEXXX20 ist vom DATUM bis DATUM einl…" at bounding box center [328, 164] width 221 height 6
click at [401, 168] on p "Freu dich – dein persönlicher Rabattcode LOVELARASOPHIEE20 ist vom DATUM bis DA…" at bounding box center [379, 163] width 322 height 9
click at [400, 168] on p "Freu dich – dein persönlicher Rabattcode LOVELARASOPHIEE20 ist vom DATUM bis DA…" at bounding box center [379, 163] width 322 height 9
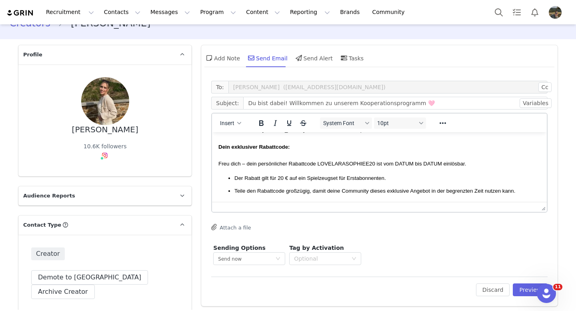
click at [402, 167] on span "Freu dich – dein persönlicher Rabattcode LOVELARASOPHIEE20 ist vom DATUM bis DA…" at bounding box center [342, 164] width 248 height 6
click at [432, 167] on span "Freu dich – dein persönlicher Rabattcode LOVELARASOPHIEE20 ist vom 07.09. bis D…" at bounding box center [340, 164] width 244 height 6
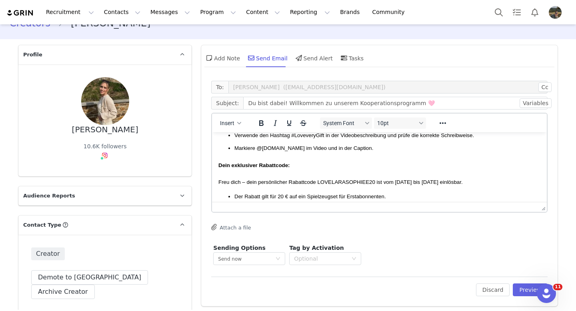
scroll to position [0, 0]
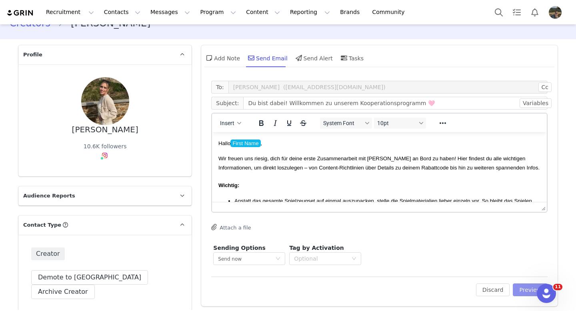
click at [523, 290] on button "Preview" at bounding box center [529, 289] width 35 height 13
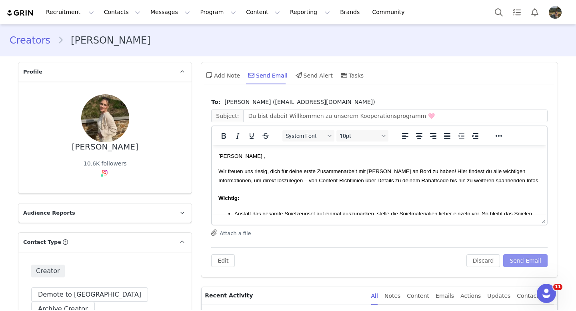
click at [528, 262] on button "Send Email" at bounding box center [525, 260] width 44 height 13
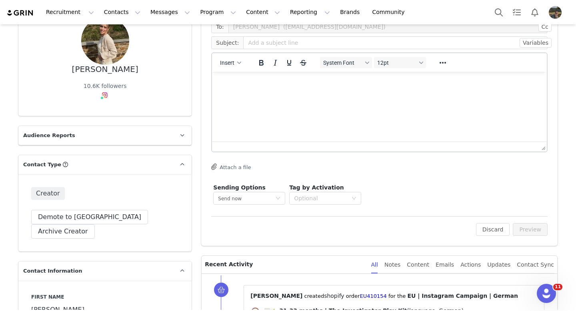
scroll to position [92, 0]
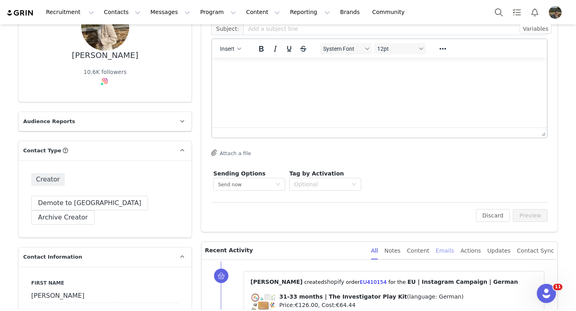
click at [454, 252] on div "Emails" at bounding box center [444, 251] width 18 height 18
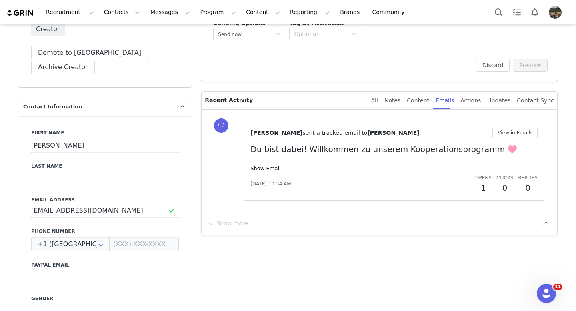
scroll to position [0, 0]
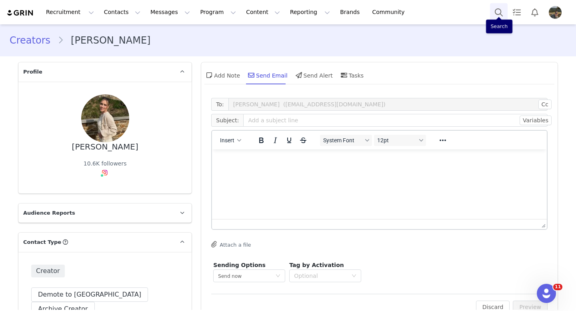
click at [497, 18] on button "Search" at bounding box center [499, 12] width 18 height 18
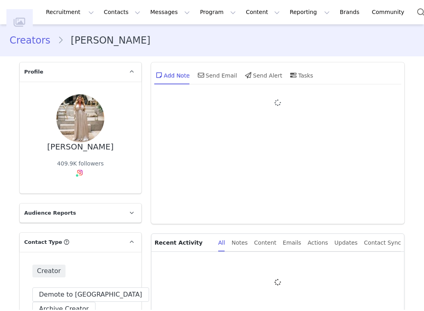
type input "+1 ([GEOGRAPHIC_DATA])"
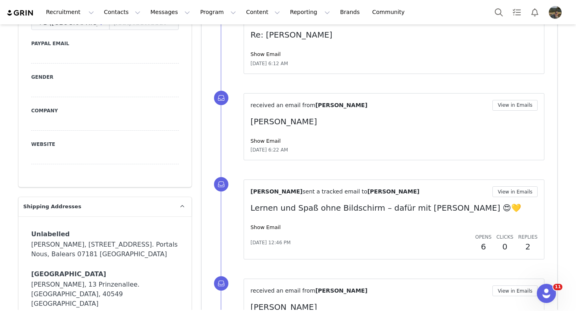
scroll to position [575, 0]
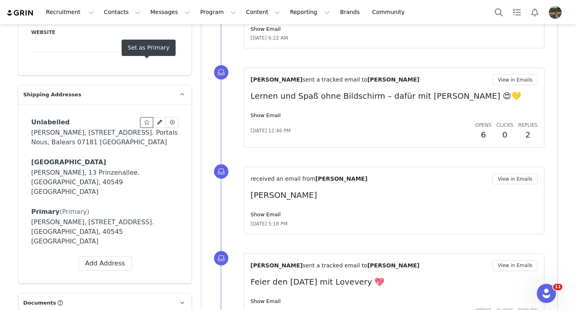
click at [145, 120] on icon at bounding box center [147, 122] width 6 height 5
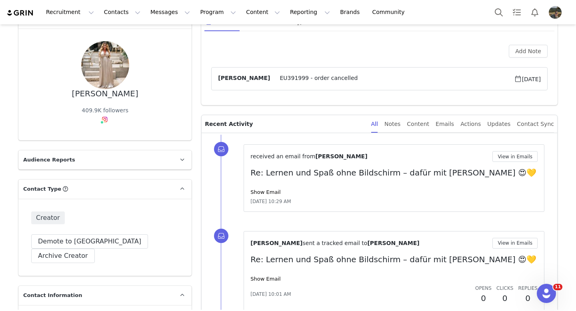
scroll to position [0, 0]
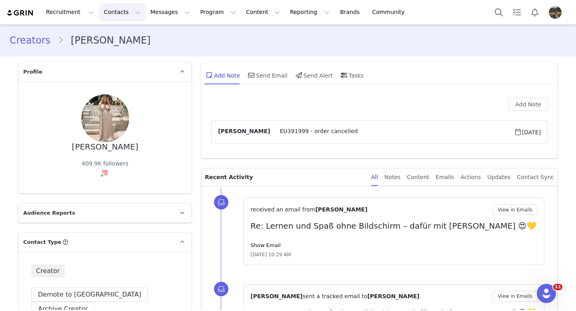
click at [112, 12] on button "Contacts Contacts" at bounding box center [122, 12] width 46 height 18
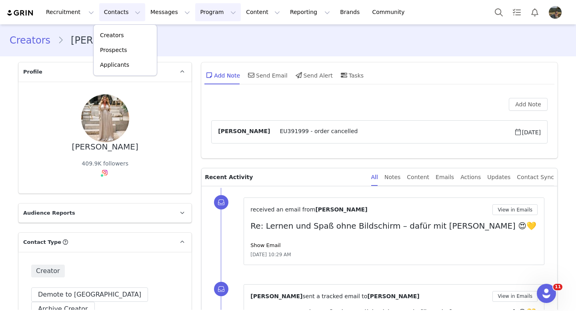
click at [199, 20] on button "Program Program" at bounding box center [218, 12] width 46 height 18
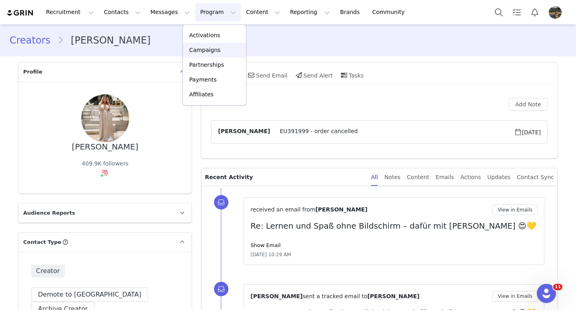
click at [207, 49] on p "Campaigns" at bounding box center [204, 50] width 31 height 8
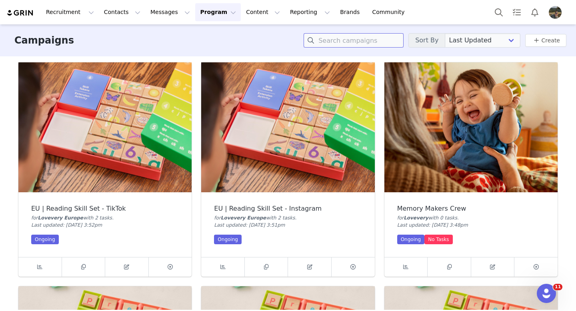
click at [367, 41] on input at bounding box center [353, 40] width 100 height 14
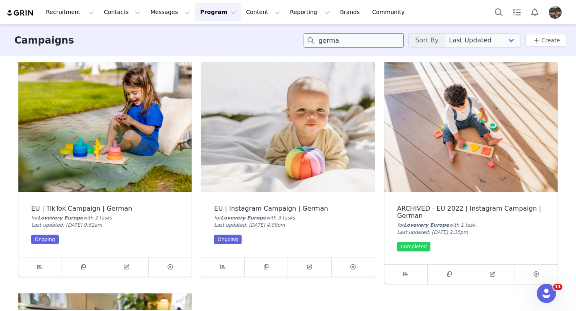
type input "german"
click at [316, 123] on img at bounding box center [287, 127] width 173 height 130
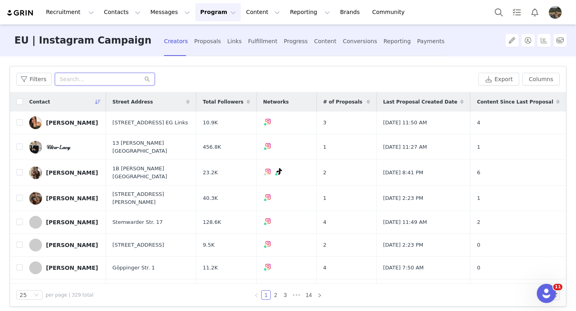
click at [100, 79] on input "text" at bounding box center [105, 79] width 100 height 13
type input "gülcan"
click at [146, 82] on icon "icon: search" at bounding box center [147, 79] width 6 height 6
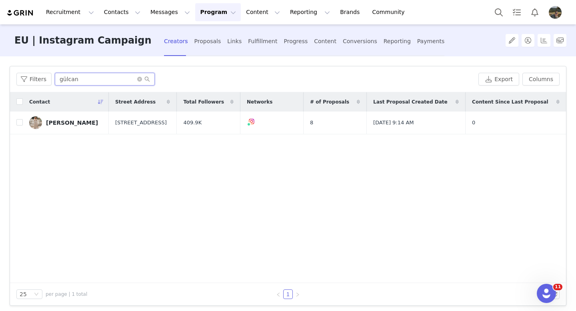
click at [118, 80] on input "gülcan" at bounding box center [105, 79] width 100 height 13
click at [18, 124] on input "checkbox" at bounding box center [19, 122] width 6 height 6
checkbox input "true"
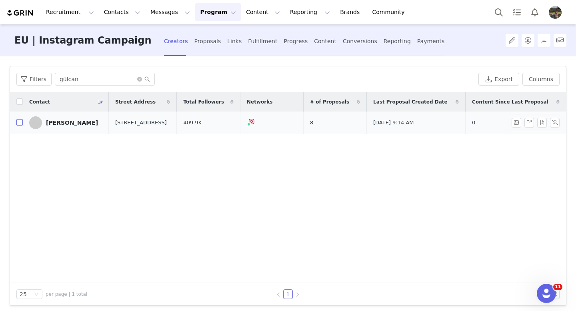
checkbox input "true"
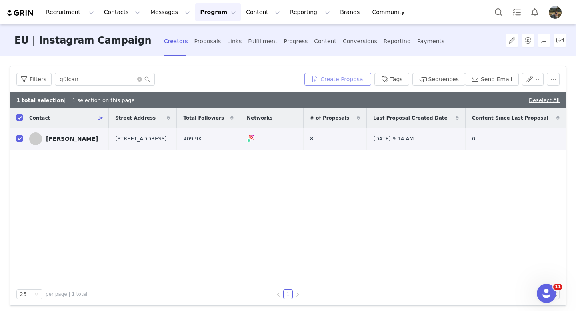
click at [351, 78] on button "Create Proposal" at bounding box center [337, 79] width 66 height 13
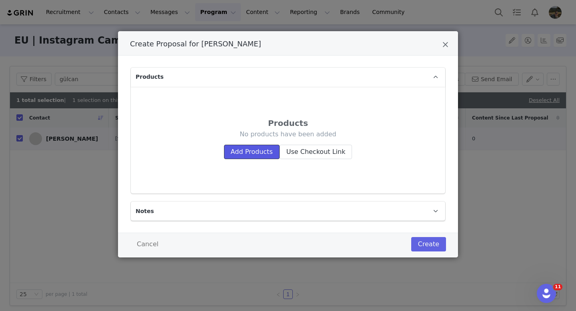
click at [254, 150] on button "Add Products" at bounding box center [252, 152] width 56 height 14
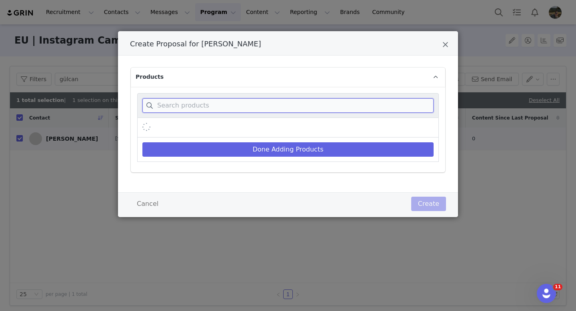
click at [260, 100] on input "Create Proposal for Gülcan Kamps" at bounding box center [287, 105] width 291 height 14
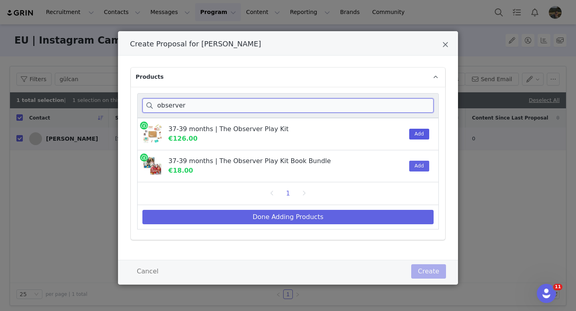
type input "observer"
click at [417, 137] on button "Add" at bounding box center [419, 134] width 20 height 11
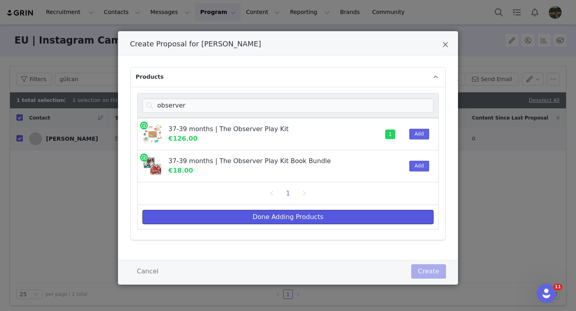
click at [296, 221] on button "Done Adding Products" at bounding box center [287, 217] width 291 height 14
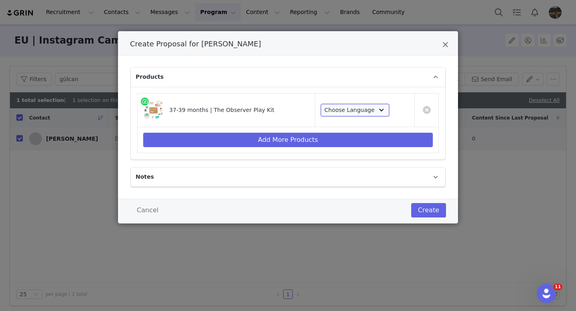
click at [364, 113] on select "Choose Language Dutch Spanish French German British English" at bounding box center [355, 110] width 68 height 13
select select "13229233"
click at [321, 104] on select "Choose Language Dutch Spanish French German British English" at bounding box center [355, 110] width 68 height 13
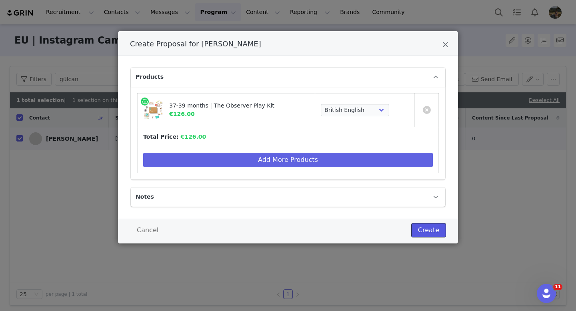
click at [424, 232] on button "Create" at bounding box center [428, 230] width 35 height 14
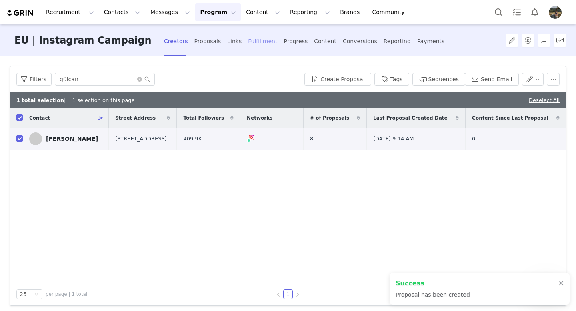
click at [248, 38] on div "Fulfillment" at bounding box center [262, 41] width 29 height 21
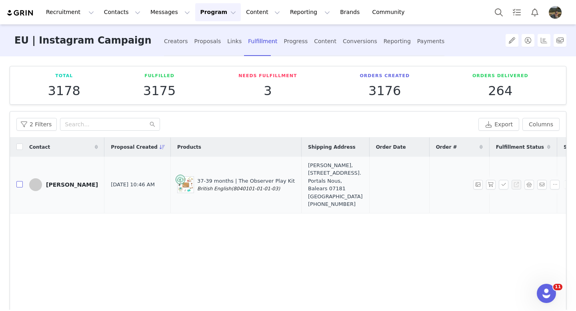
click at [18, 187] on input "checkbox" at bounding box center [19, 184] width 6 height 6
checkbox input "true"
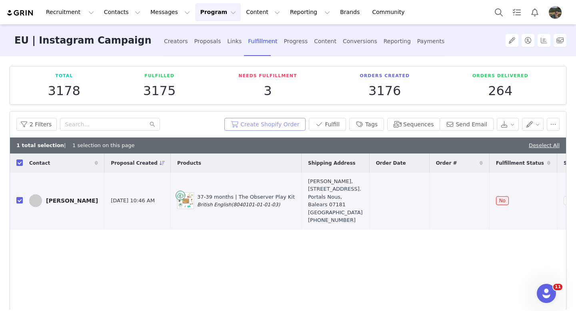
click at [271, 121] on button "Create Shopify Order" at bounding box center [264, 124] width 81 height 13
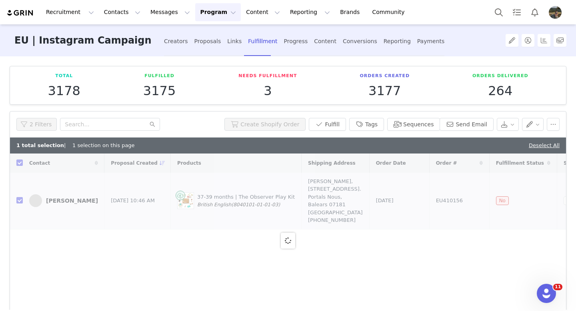
checkbox input "false"
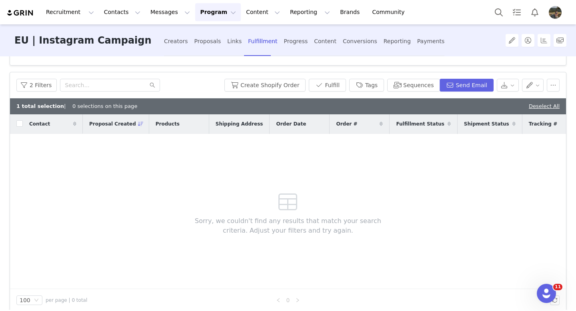
scroll to position [41, 0]
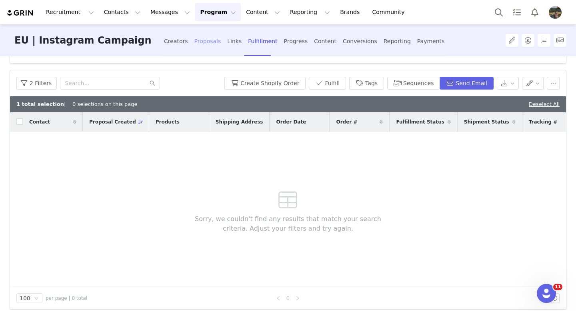
click at [212, 40] on div "Proposals" at bounding box center [207, 41] width 27 height 21
